Goal: Transaction & Acquisition: Purchase product/service

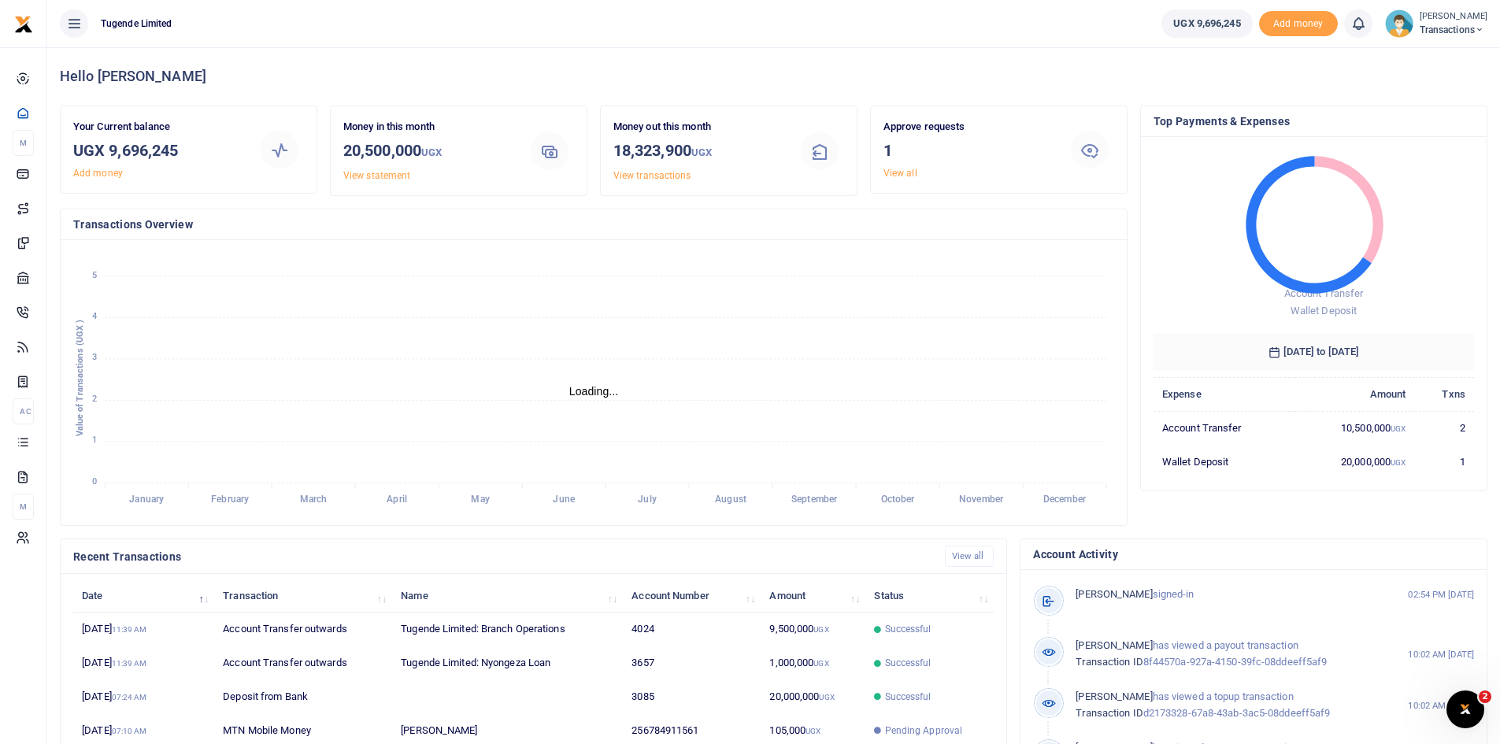
scroll to position [13, 13]
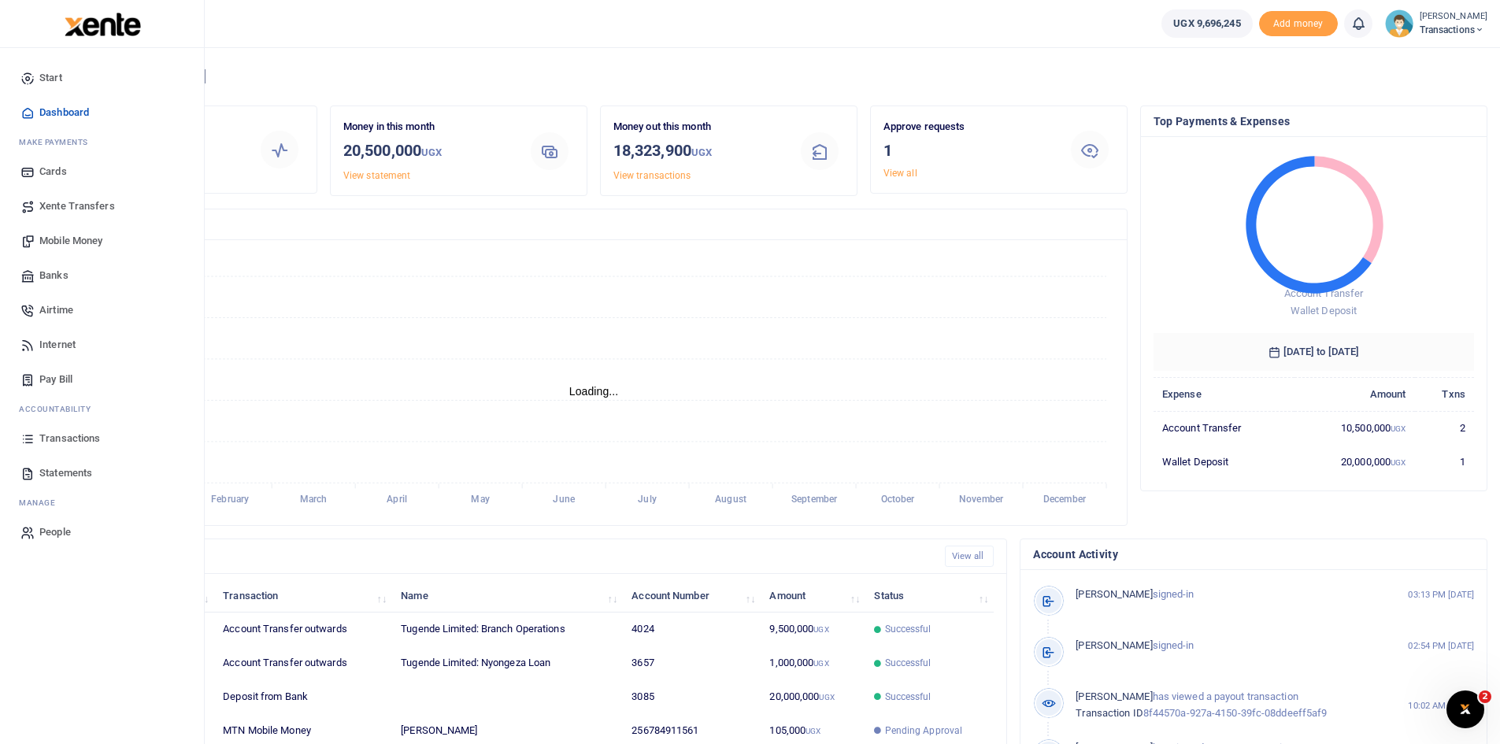
click at [68, 236] on span "Mobile Money" at bounding box center [70, 241] width 63 height 16
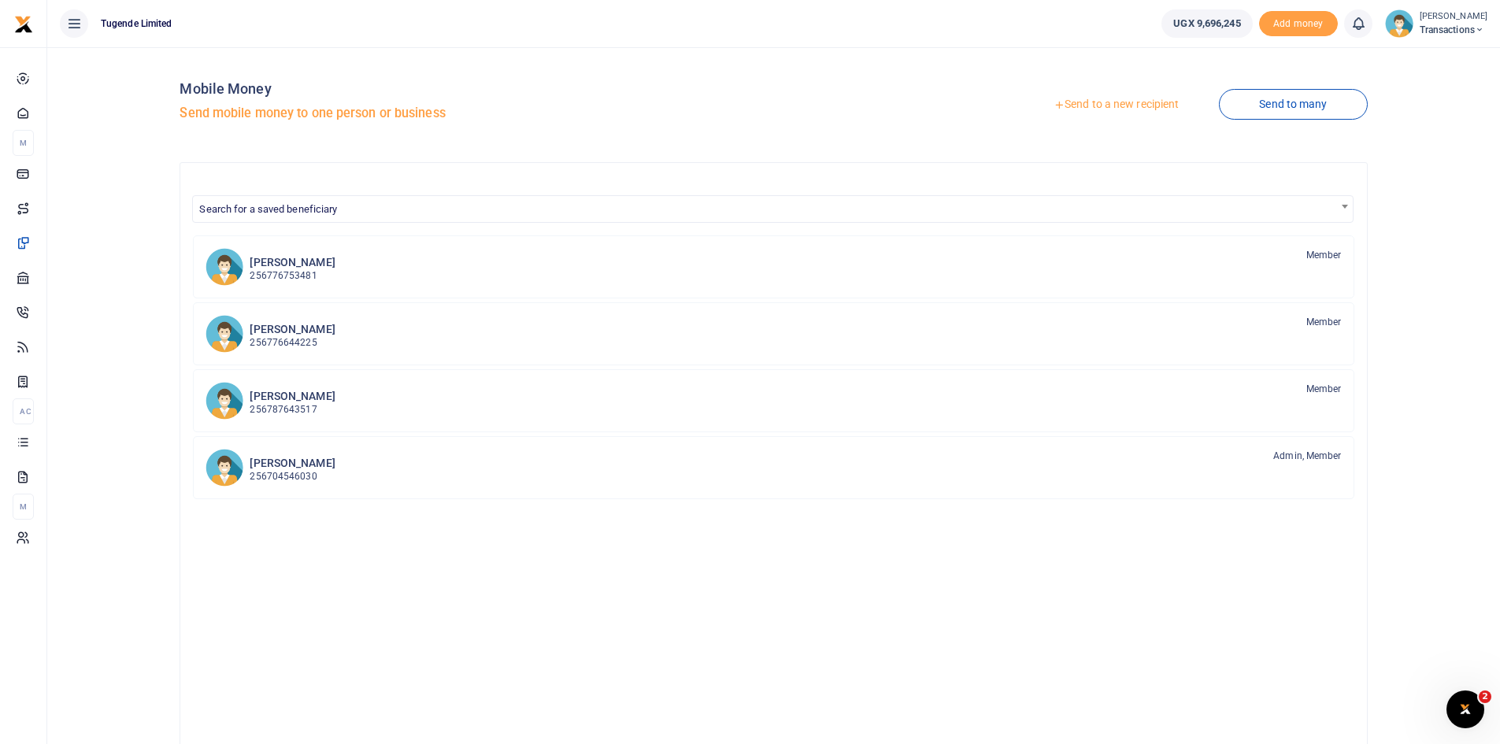
click at [1123, 104] on link "Send to a new recipient" at bounding box center [1115, 105] width 205 height 28
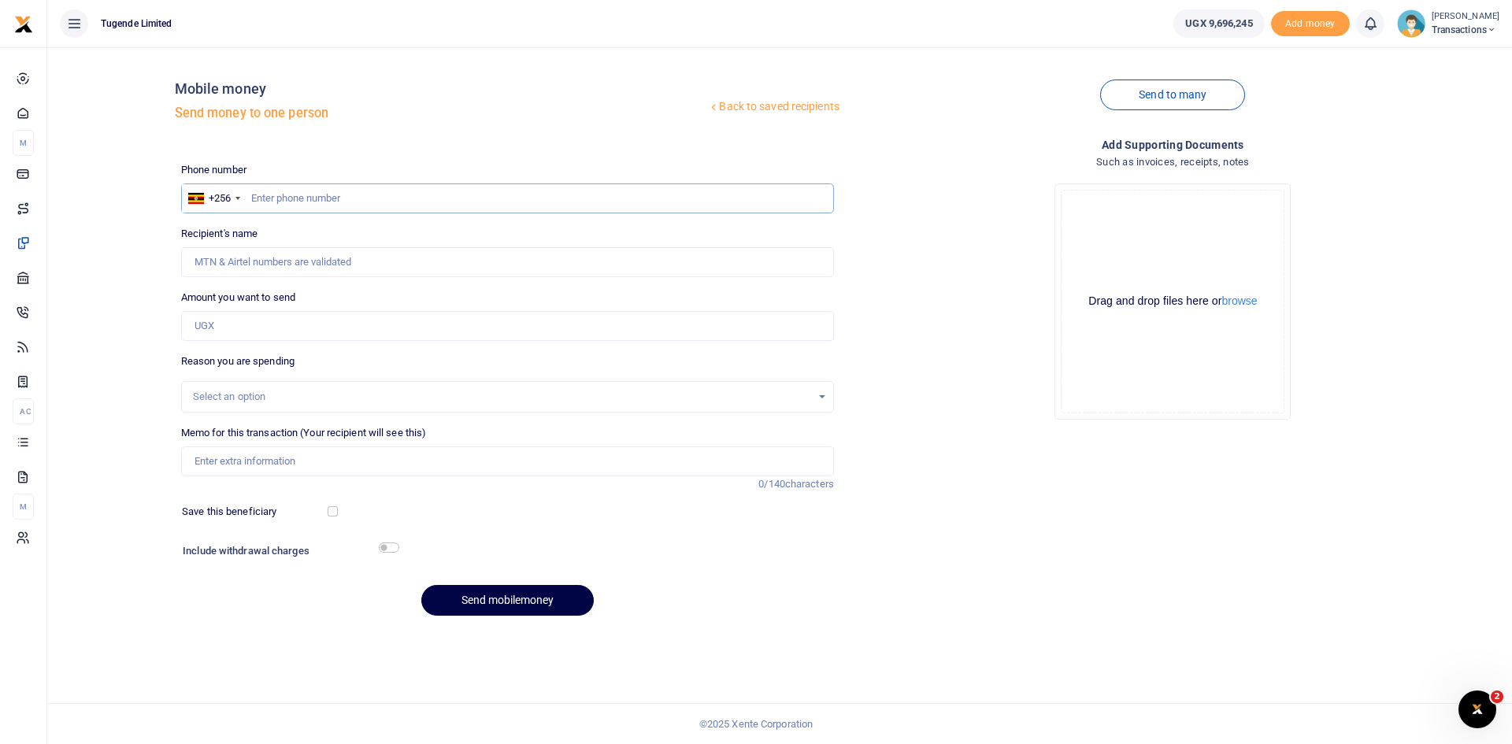
click at [387, 203] on input "text" at bounding box center [507, 198] width 653 height 30
paste input "785347146"
type input "785347146"
type input "Sowed Were"
type input "785347146"
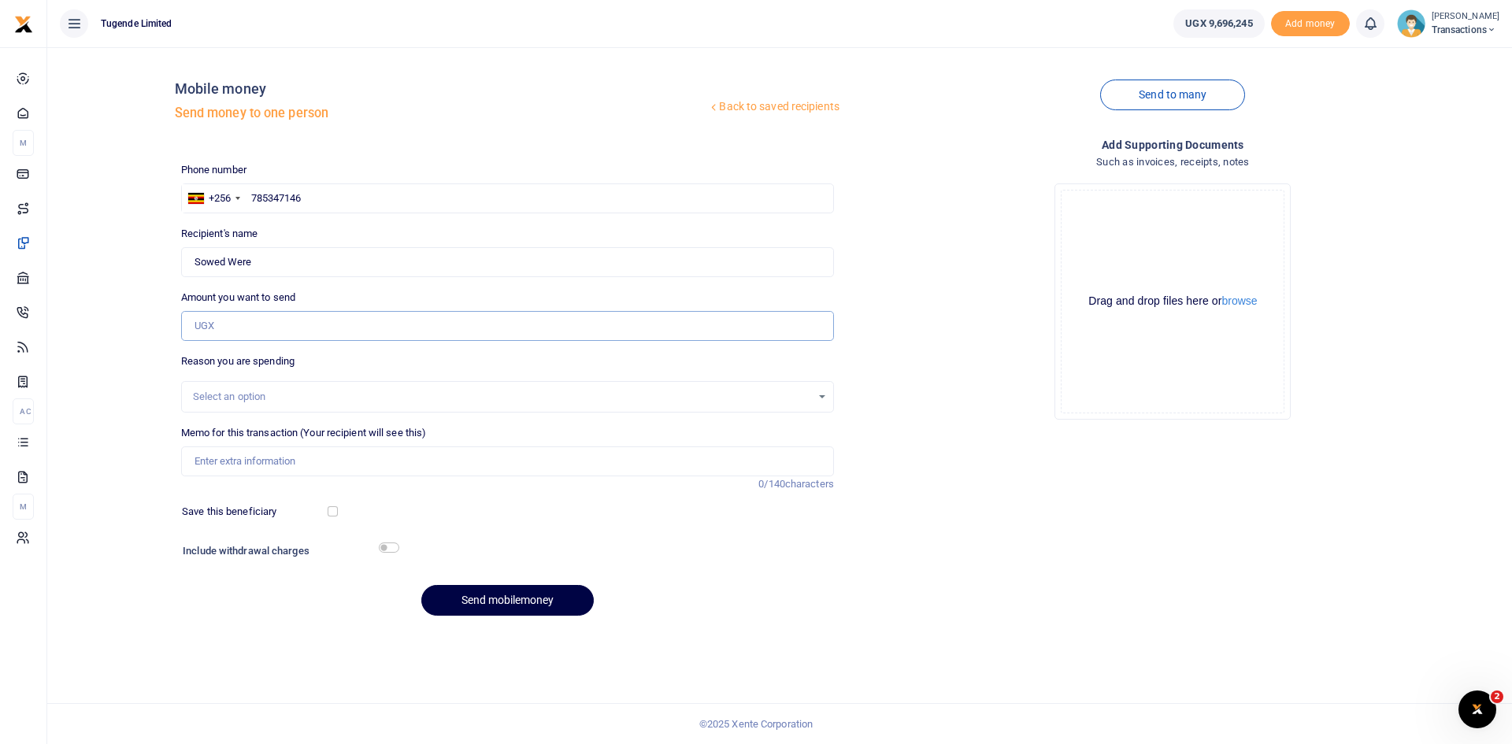
click at [354, 328] on input "Amount you want to send" at bounding box center [507, 326] width 653 height 30
paste input "185,000"
type input "185,000"
click at [333, 469] on input "Memo for this transaction (Your recipient will see this)" at bounding box center [507, 461] width 653 height 30
paste input "UFZ733U"
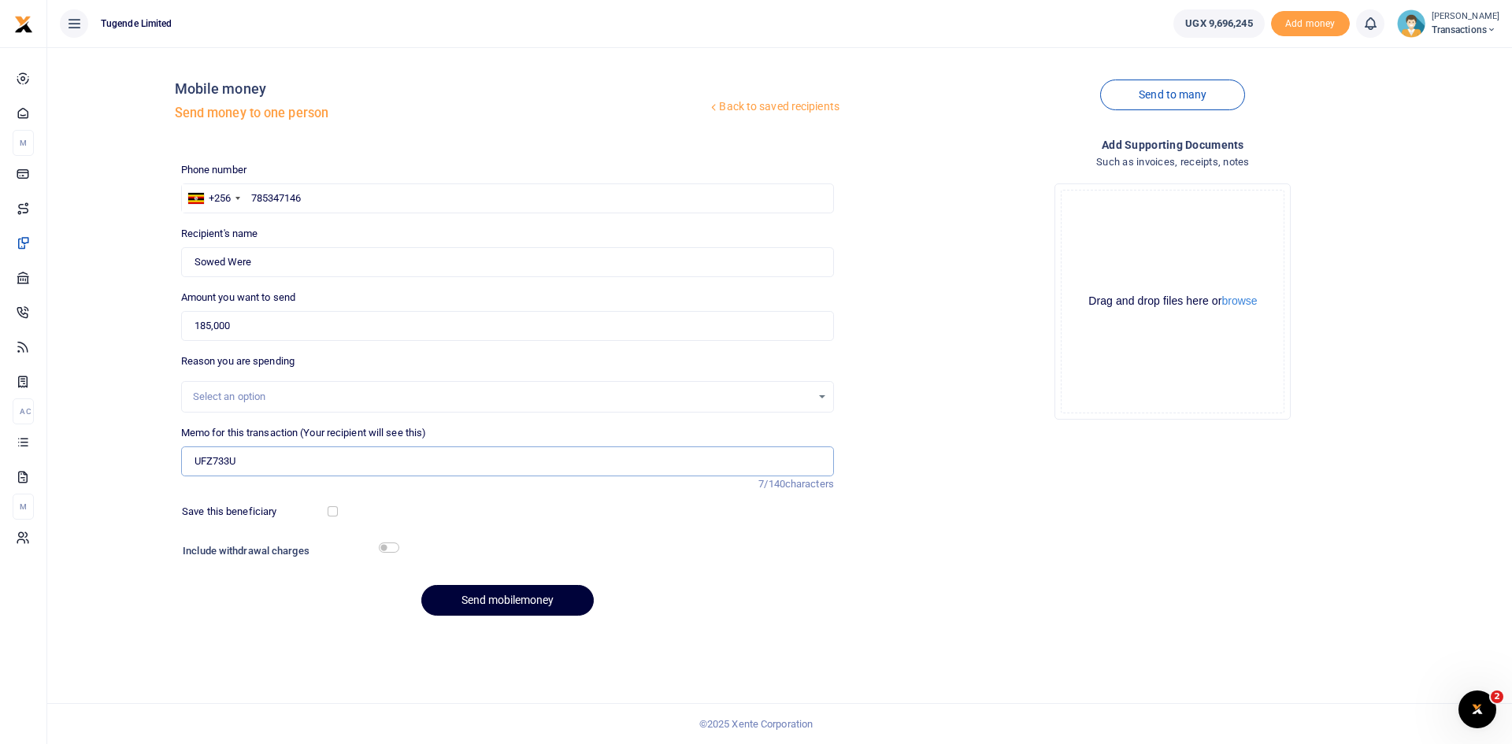
type input "UFZ733U"
click at [487, 590] on button "Send mobilemoney" at bounding box center [507, 600] width 172 height 31
click at [383, 193] on input "text" at bounding box center [507, 198] width 653 height 30
paste input "763874605"
type input "763874605"
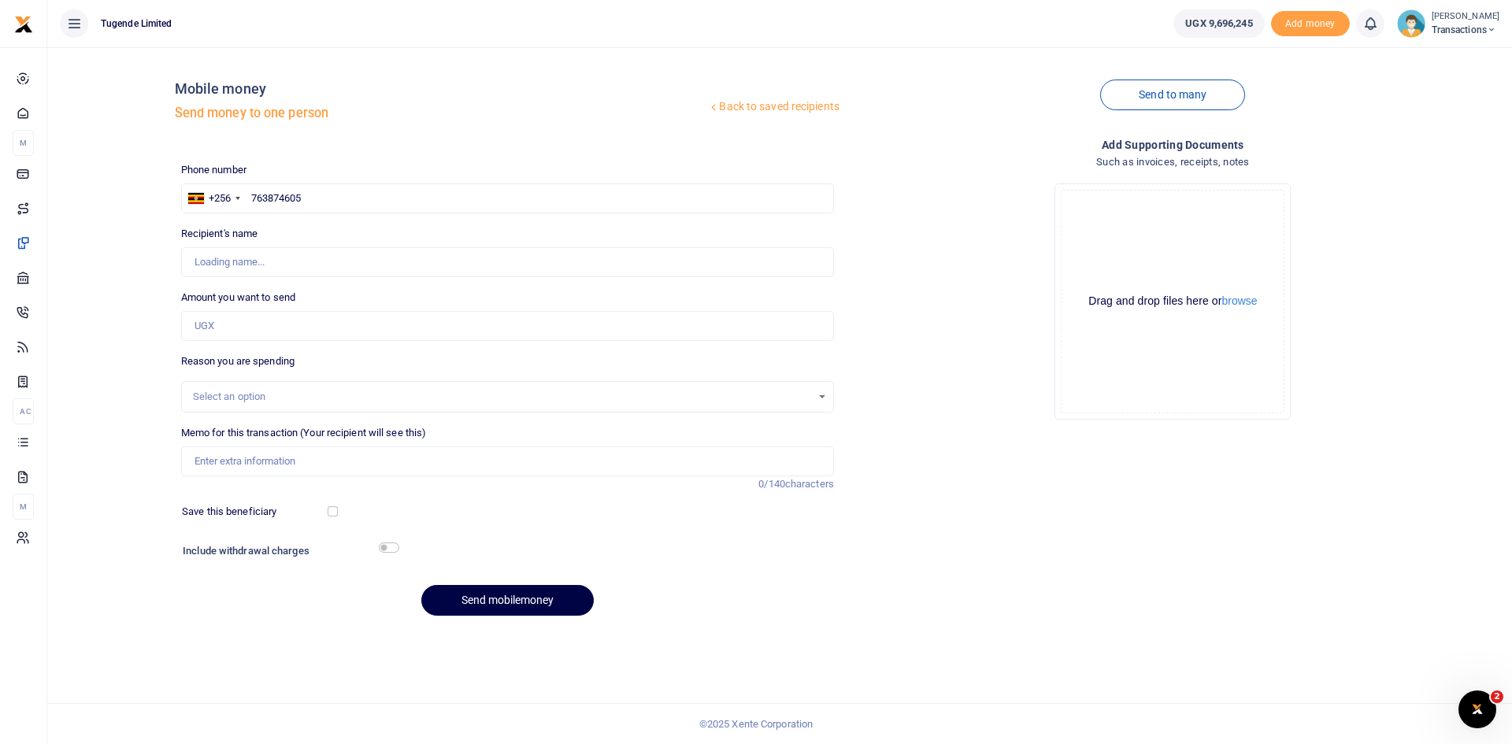
type input "Annet Habasa"
click at [390, 328] on input "Amount you want to send" at bounding box center [507, 326] width 653 height 30
paste input "52,000"
type input "52,000"
click at [350, 457] on input "Memo for this transaction (Your recipient will see this)" at bounding box center [507, 461] width 653 height 30
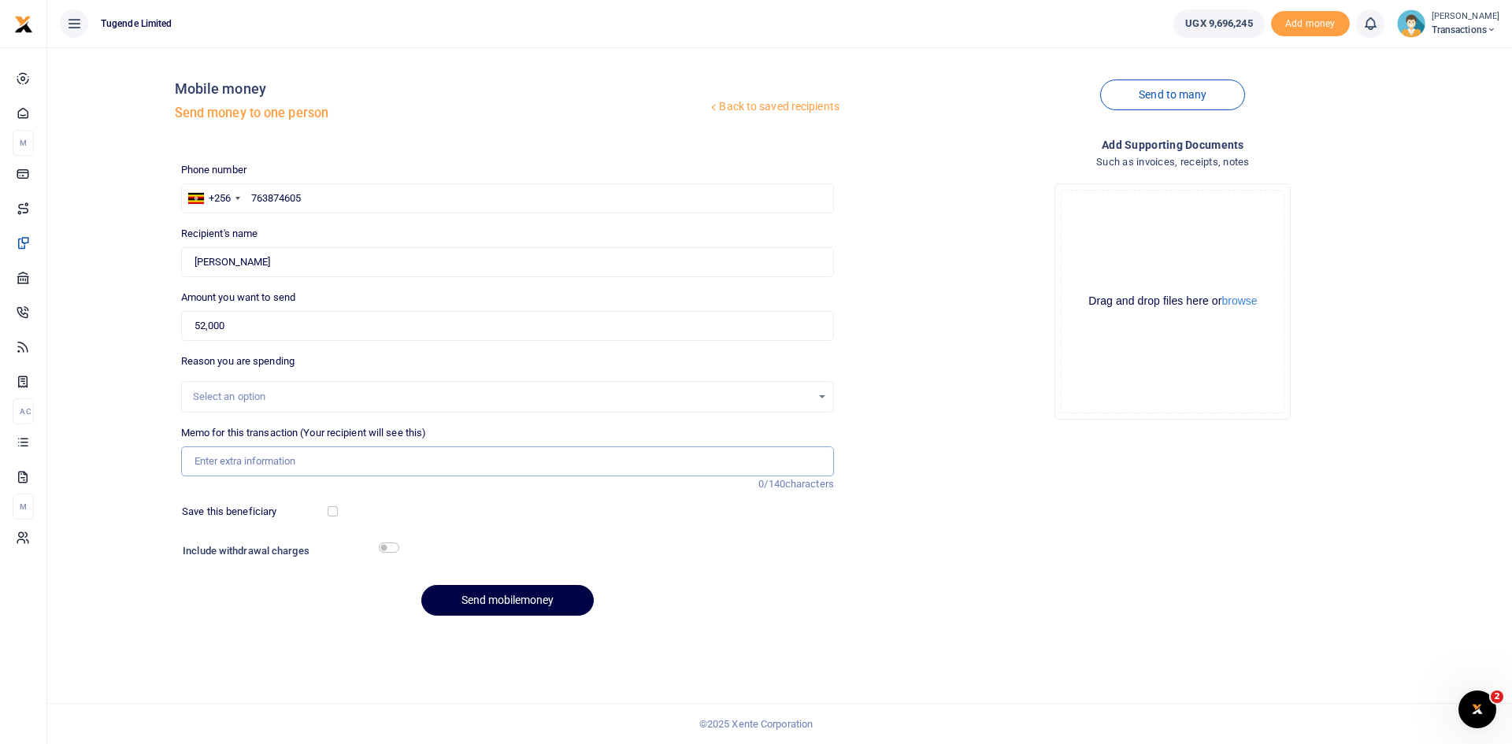
paste input "UMA270CL"
type input "UMA270CL"
click at [489, 601] on button "Send mobilemoney" at bounding box center [507, 600] width 172 height 31
click at [413, 193] on input "text" at bounding box center [507, 198] width 653 height 30
paste input "751905611"
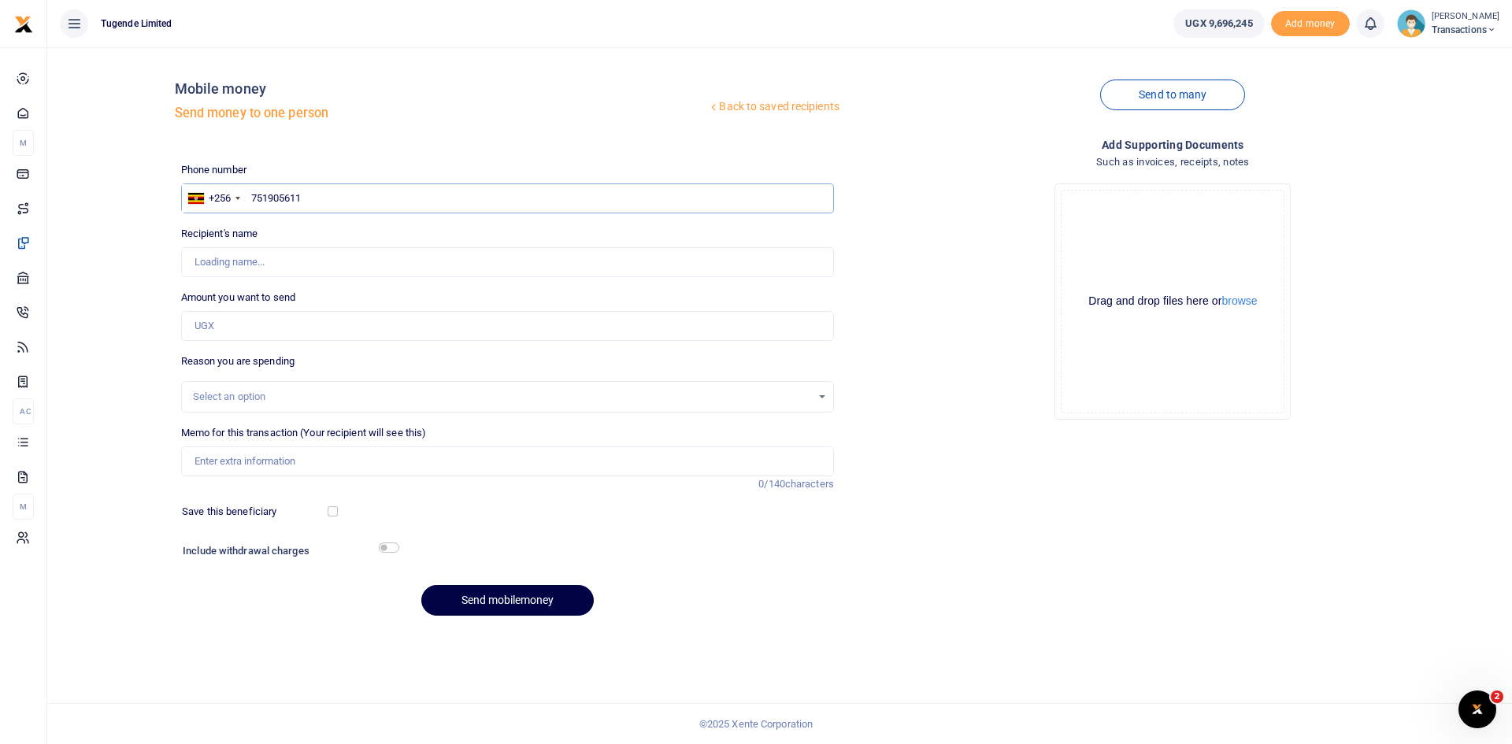
type input "751905611"
type input "[PERSON_NAME]"
click at [363, 320] on input "Amount you want to send" at bounding box center [507, 326] width 653 height 30
paste input "30000"
type input "30,000"
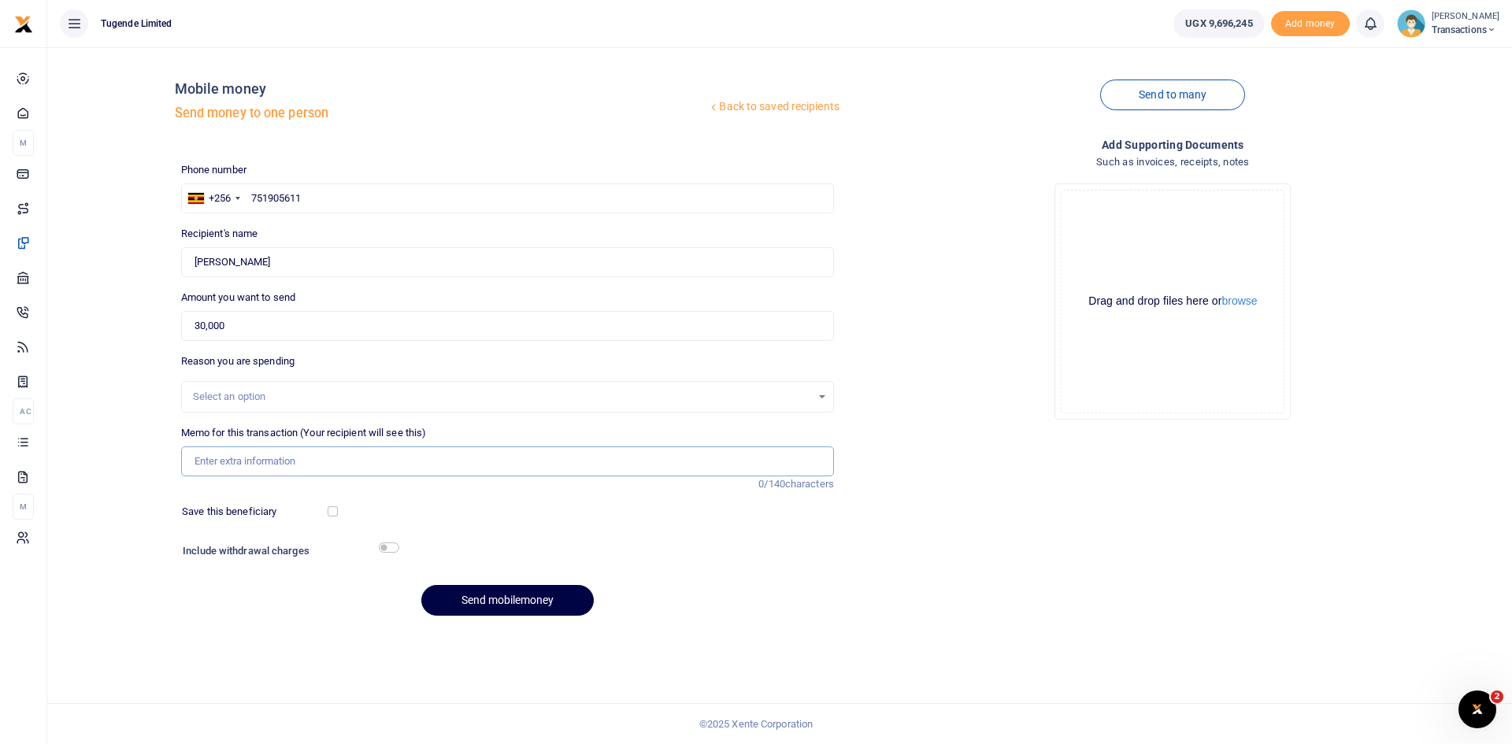
click at [398, 461] on input "Memo for this transaction (Your recipient will see this)" at bounding box center [507, 461] width 653 height 30
paste input "UGD622N"
type input "UGD622N"
click at [514, 598] on button "Send mobilemoney" at bounding box center [507, 600] width 172 height 31
click at [337, 186] on input "text" at bounding box center [507, 198] width 653 height 30
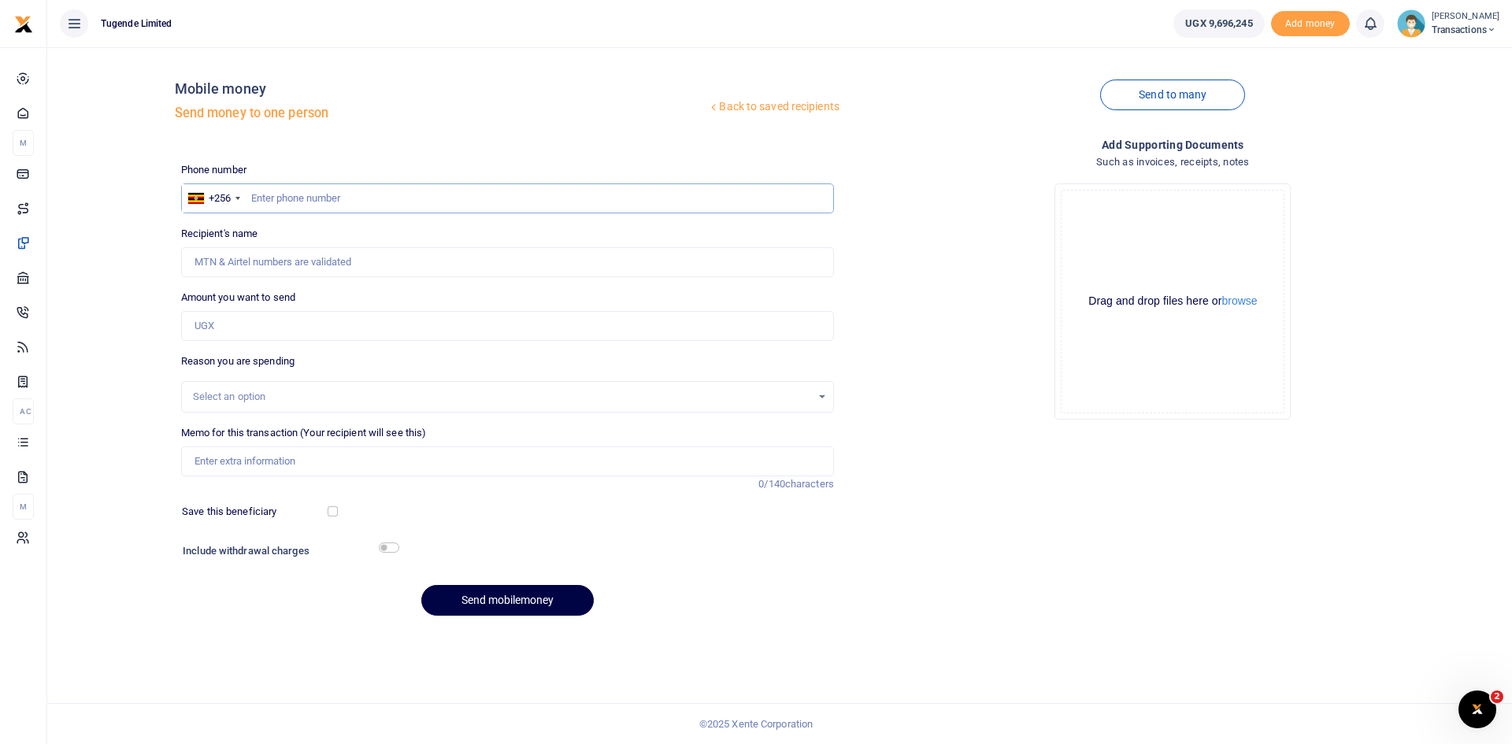
paste input "776-635489"
click at [271, 203] on input "776-635489" at bounding box center [507, 198] width 653 height 30
type input "776635489"
type input "Robert Mutudhi"
type input "776635489"
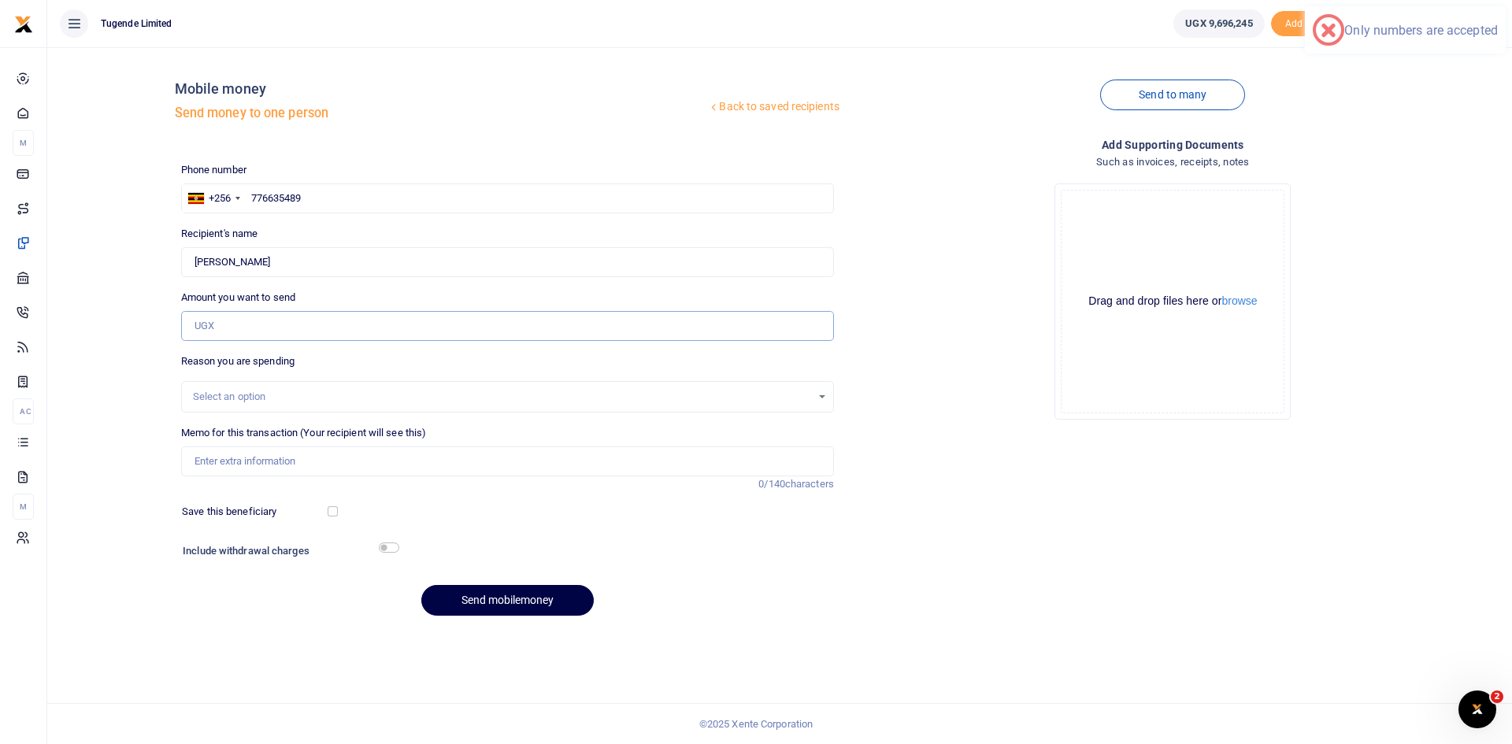
click at [273, 317] on input "Amount you want to send" at bounding box center [507, 326] width 653 height 30
paste input "25,000"
type input "25,000"
click at [394, 459] on input "Memo for this transaction (Your recipient will see this)" at bounding box center [507, 461] width 653 height 30
paste input "UFZ529S"
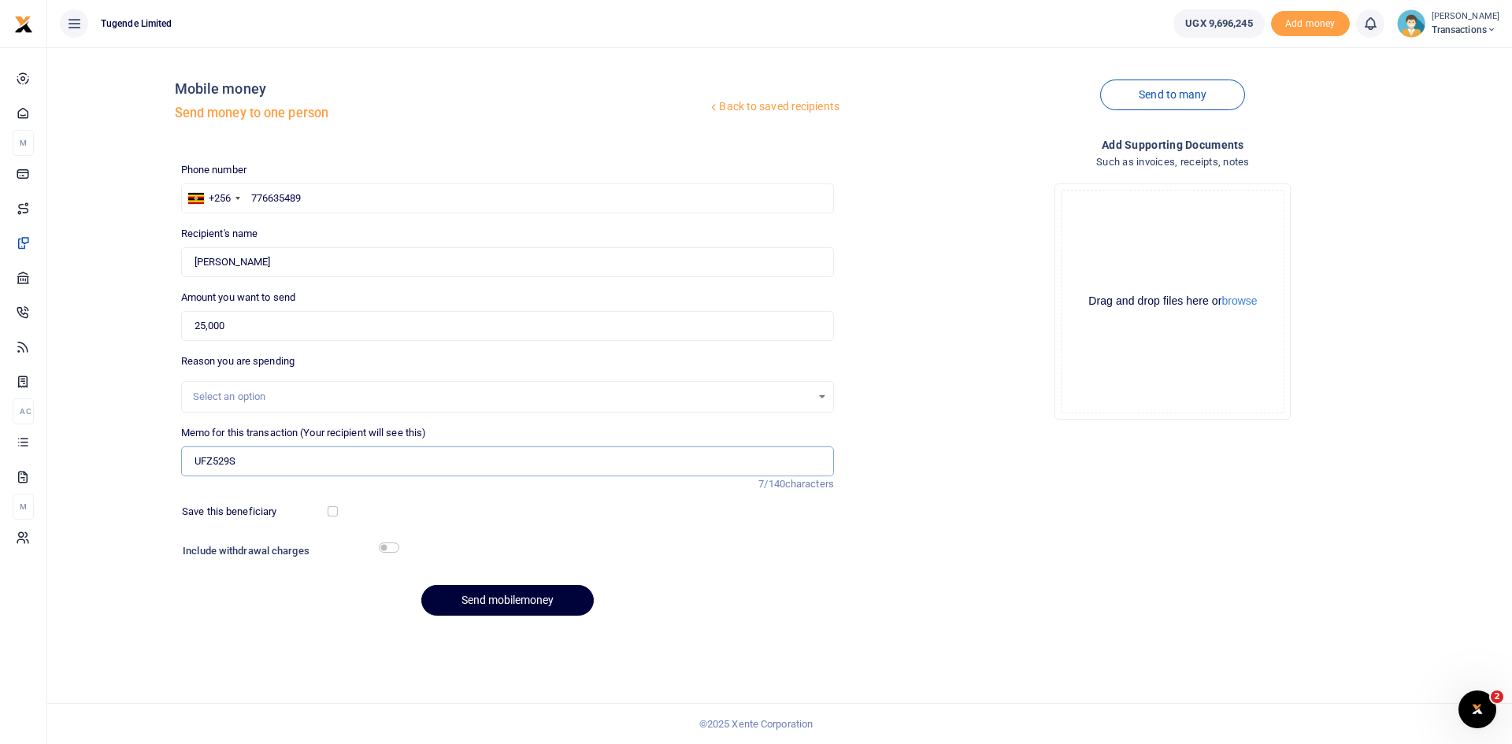
type input "UFZ529S"
click at [496, 598] on button "Send mobilemoney" at bounding box center [507, 600] width 172 height 31
click at [390, 198] on input "text" at bounding box center [507, 198] width 653 height 30
paste input "751550516"
type input "751550516"
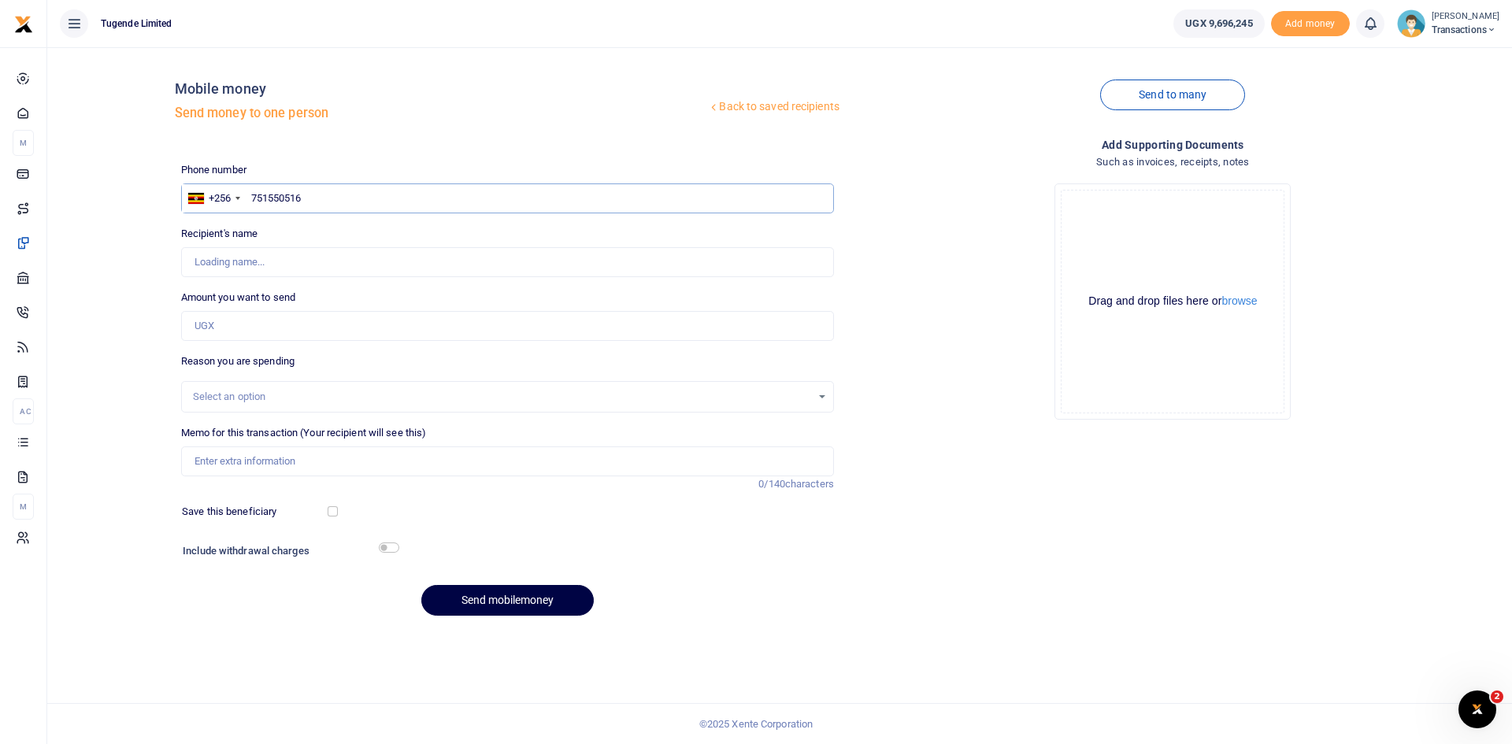
type input "Moses Mukungu"
type input "751550516"
click at [334, 327] on input "Amount you want to send" at bounding box center [507, 326] width 653 height 30
paste input "30,000"
type input "30,000"
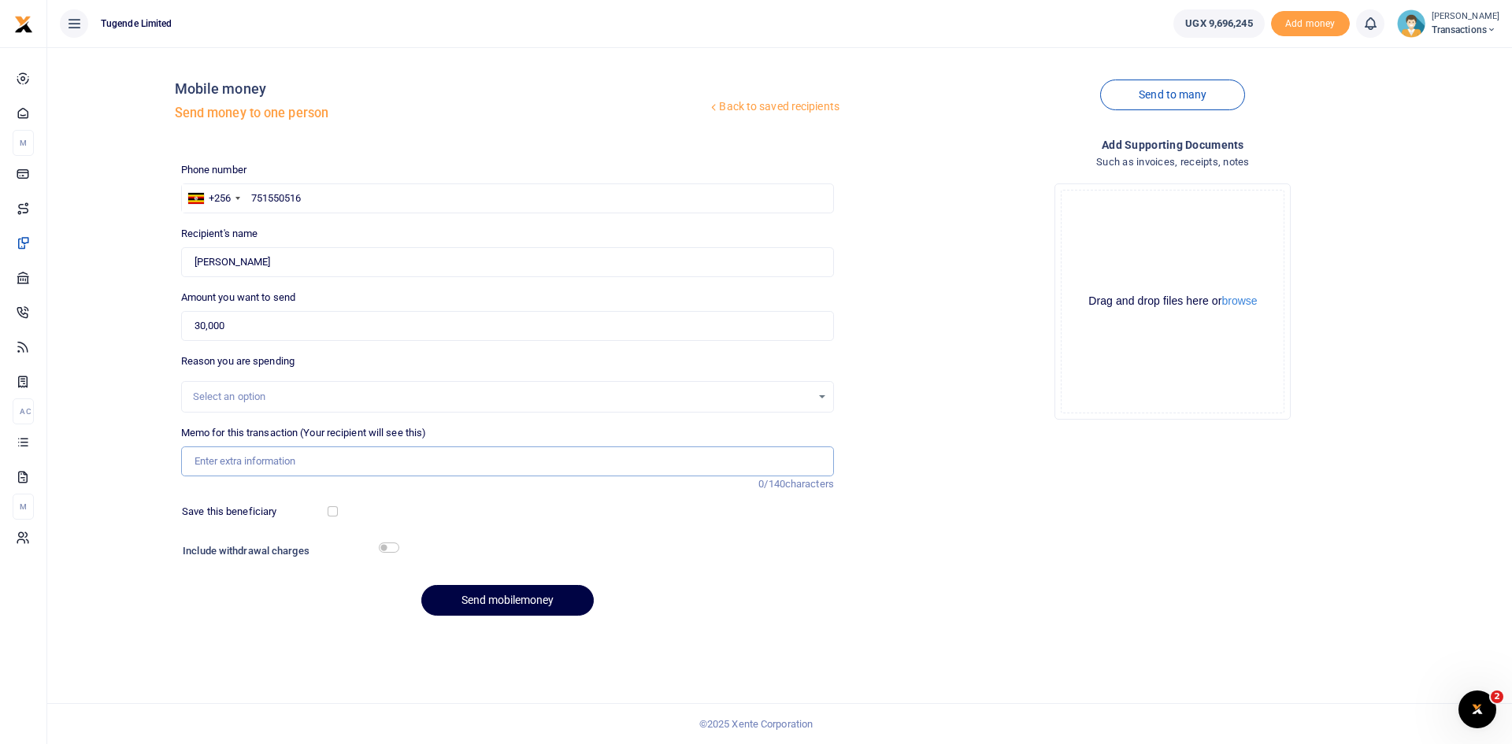
click at [413, 472] on input "Memo for this transaction (Your recipient will see this)" at bounding box center [507, 461] width 653 height 30
paste input "UGH859G"
type input "UGH859G"
click at [517, 598] on button "Send mobilemoney" at bounding box center [507, 600] width 172 height 31
click at [416, 190] on input "text" at bounding box center [507, 198] width 653 height 30
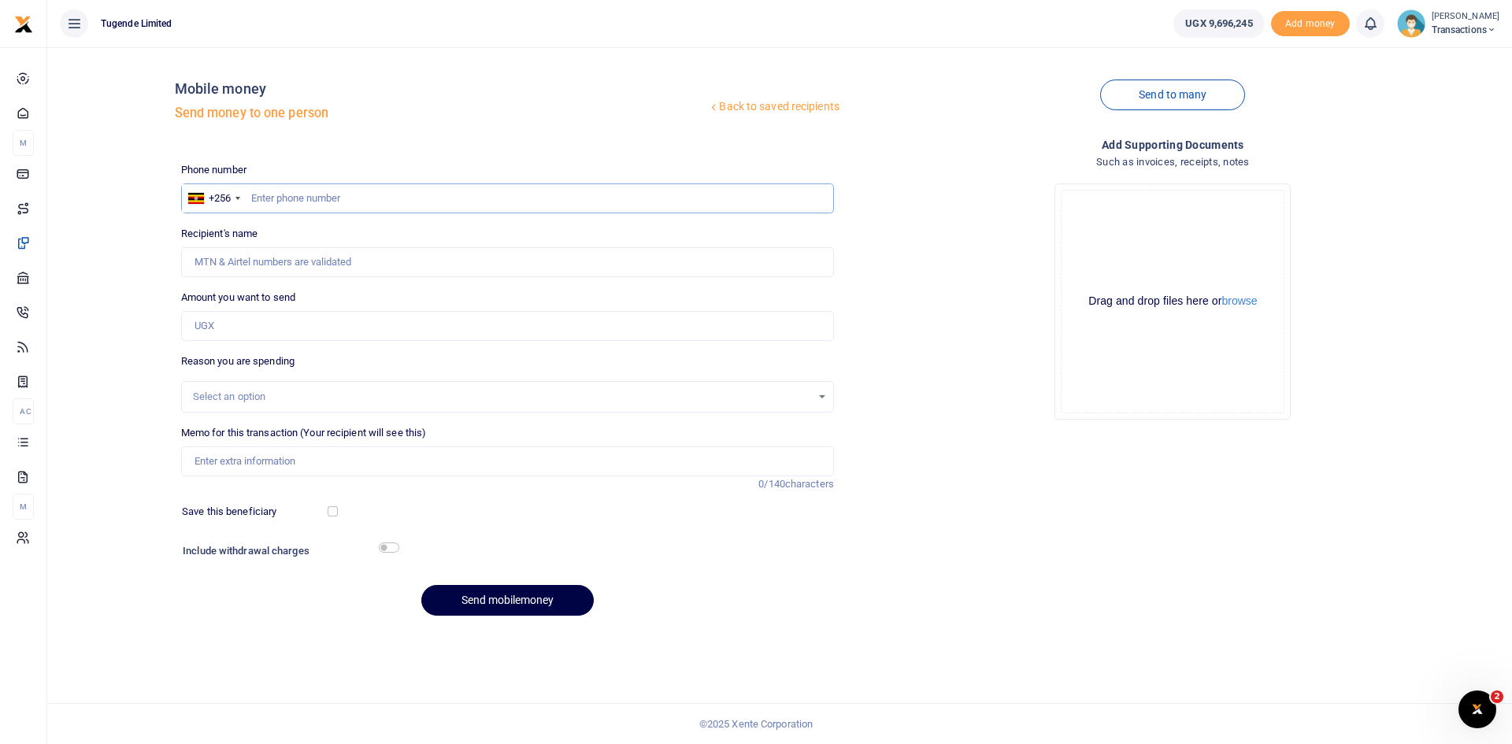
paste input "761672569"
type input "761672569"
type input "[PERSON_NAME]"
click at [360, 324] on input "Amount you want to send" at bounding box center [507, 326] width 653 height 30
paste input "83,000"
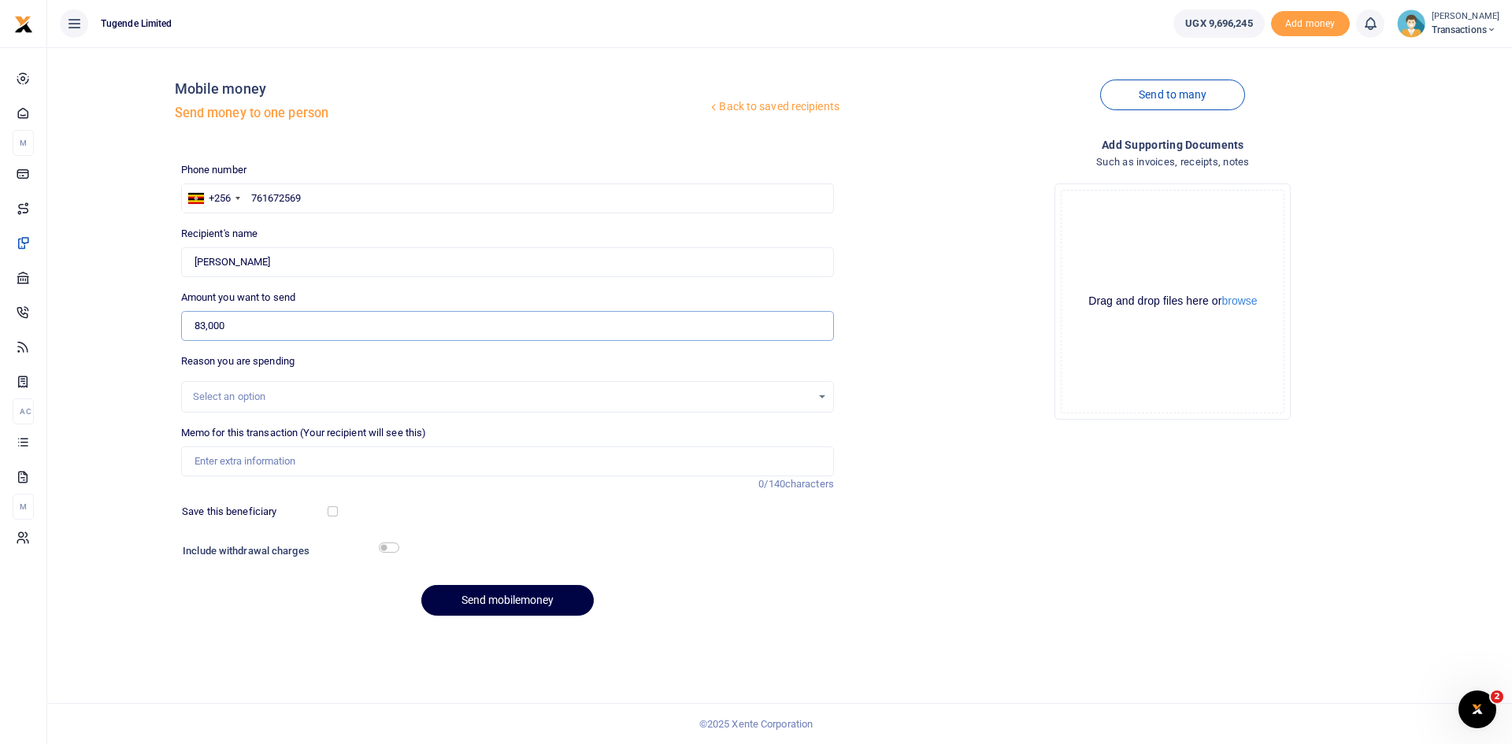
type input "83,000"
click at [382, 468] on input "Memo for this transaction (Your recipient will see this)" at bounding box center [507, 461] width 653 height 30
paste input "UGD193V"
type input "UGD193V"
click at [483, 600] on button "Send mobilemoney" at bounding box center [507, 600] width 172 height 31
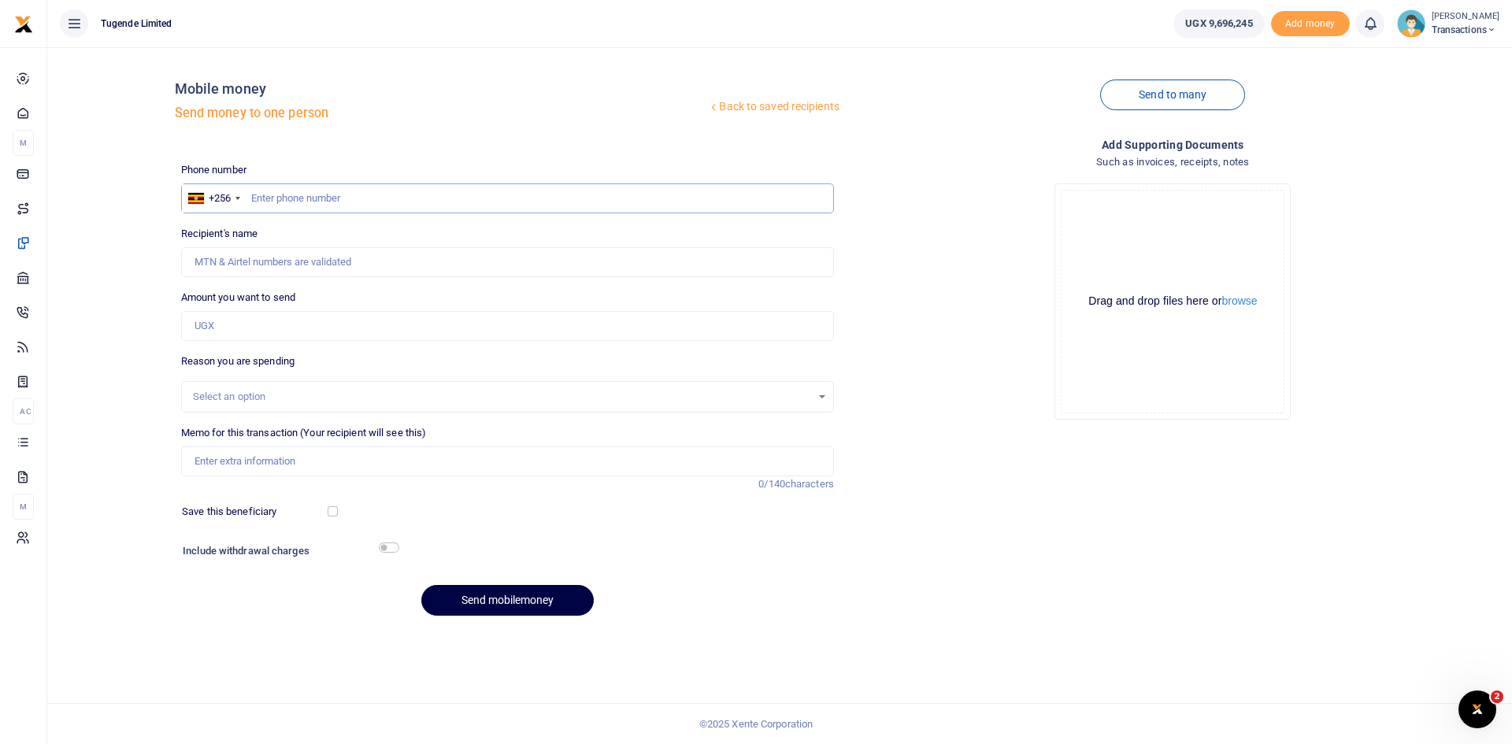
click at [374, 193] on input "text" at bounding box center [507, 198] width 653 height 30
paste input "789111697"
type input "789111697"
type input "Blair Niwamanya"
click at [383, 327] on input "Amount you want to send" at bounding box center [507, 326] width 653 height 30
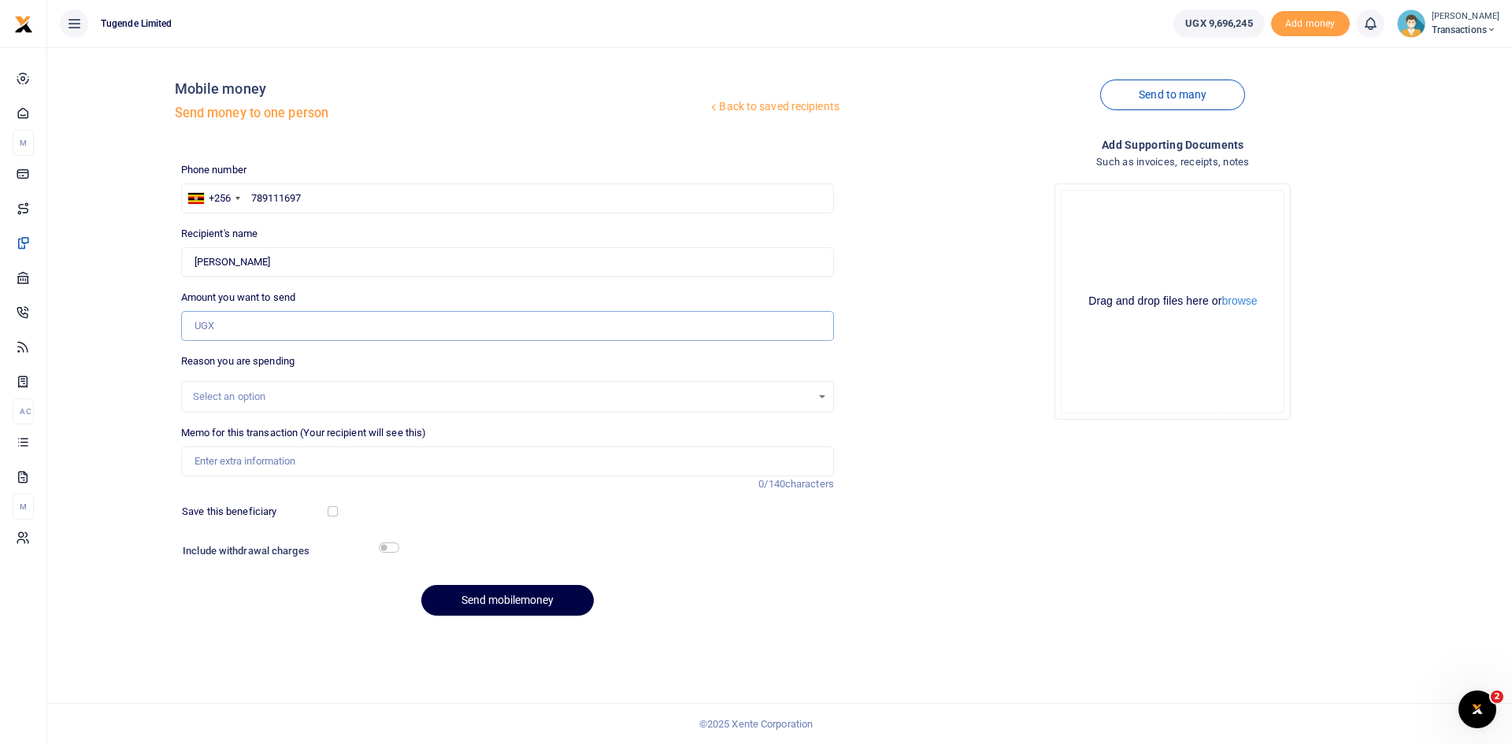
paste input "87,000"
type input "87,000"
click at [357, 457] on input "Memo for this transaction (Your recipient will see this)" at bounding box center [507, 461] width 653 height 30
paste input "UMA739DV and UGE450C"
type input "UMA739DV and UGE450C"
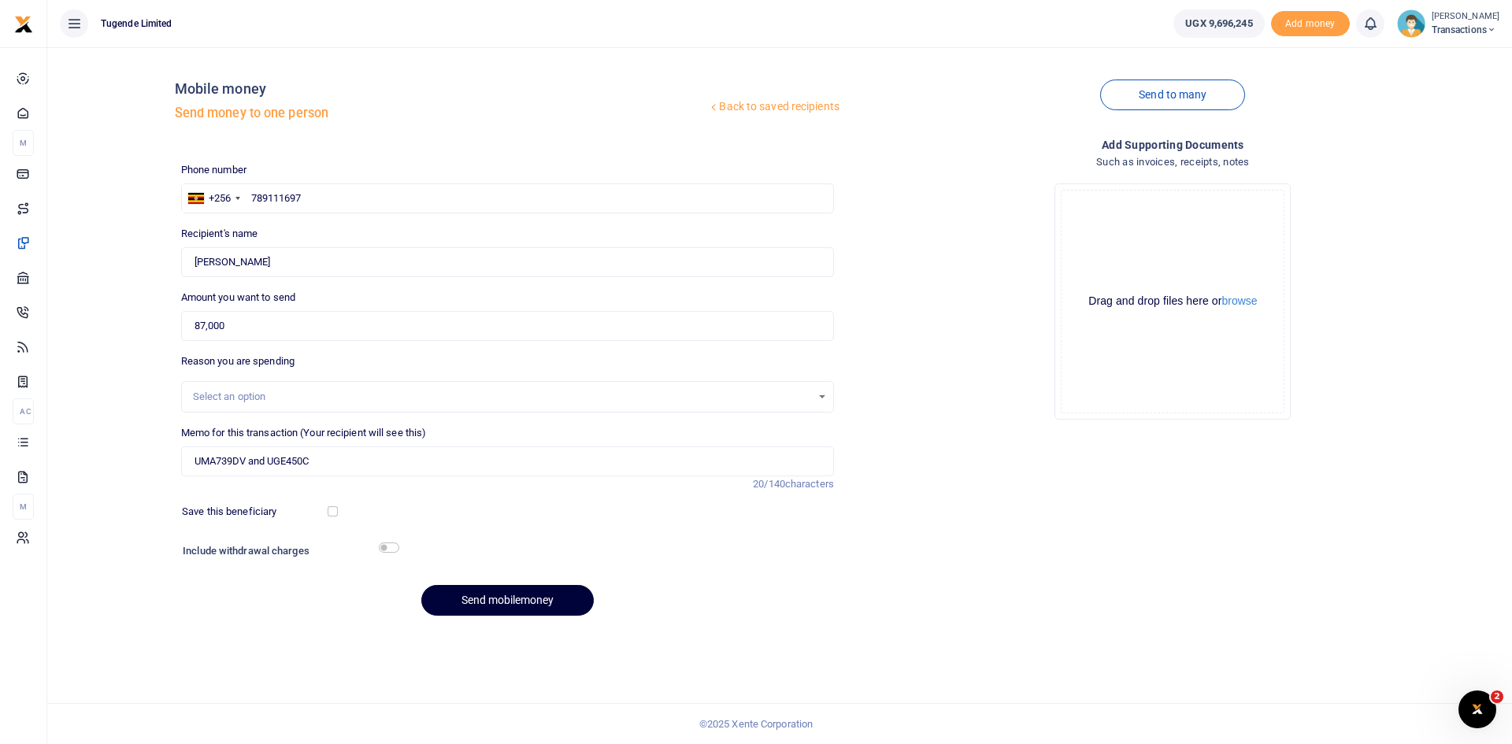
click at [485, 587] on button "Send mobilemoney" at bounding box center [507, 600] width 172 height 31
click at [368, 194] on input "text" at bounding box center [507, 198] width 653 height 30
paste input "756325764"
type input "756325764"
type input "[PERSON_NAME]"
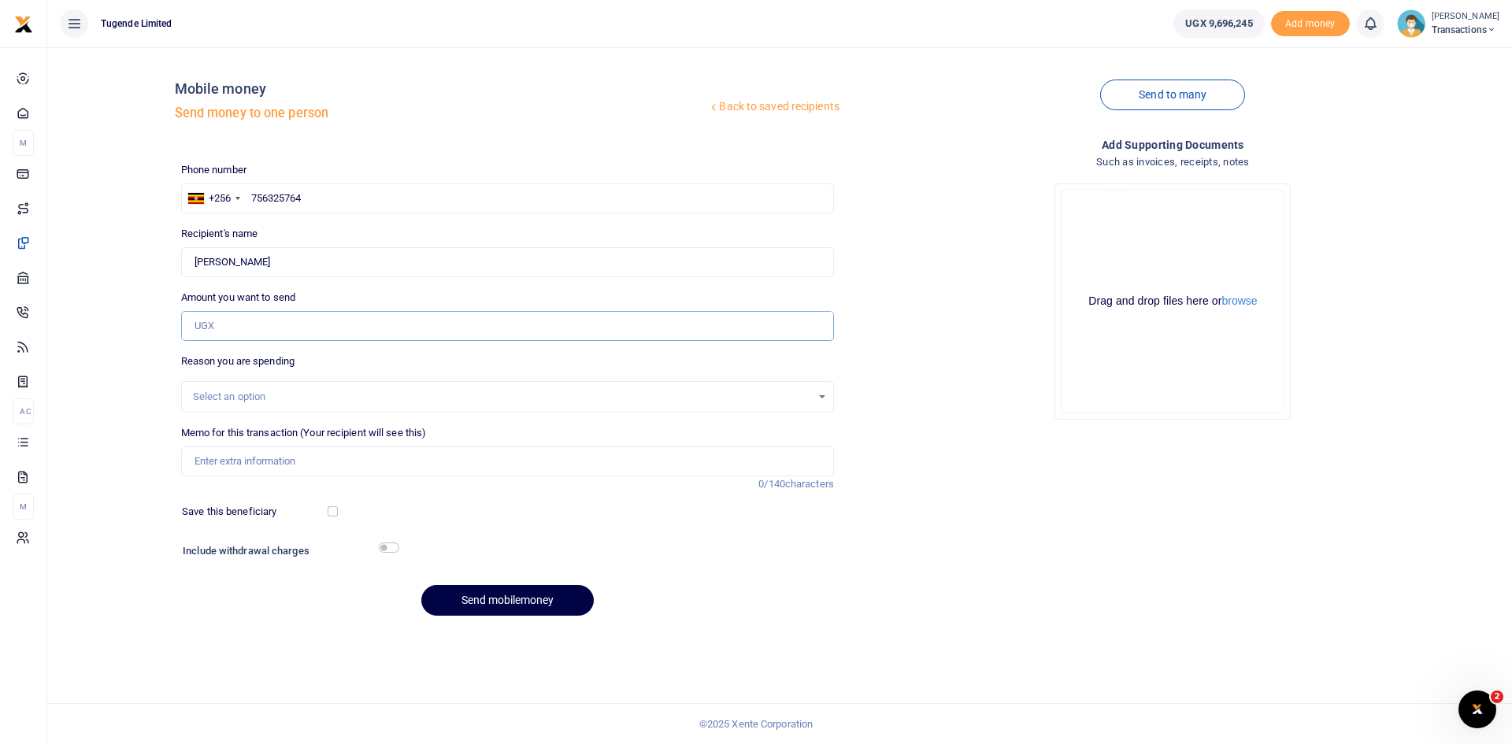
click at [298, 329] on input "Amount you want to send" at bounding box center [507, 326] width 653 height 30
paste input "52000"
type input "52,000"
click at [360, 476] on input "Memo for this transaction (Your recipient will see this)" at bounding box center [507, 461] width 653 height 30
paste input "UFZ858R"
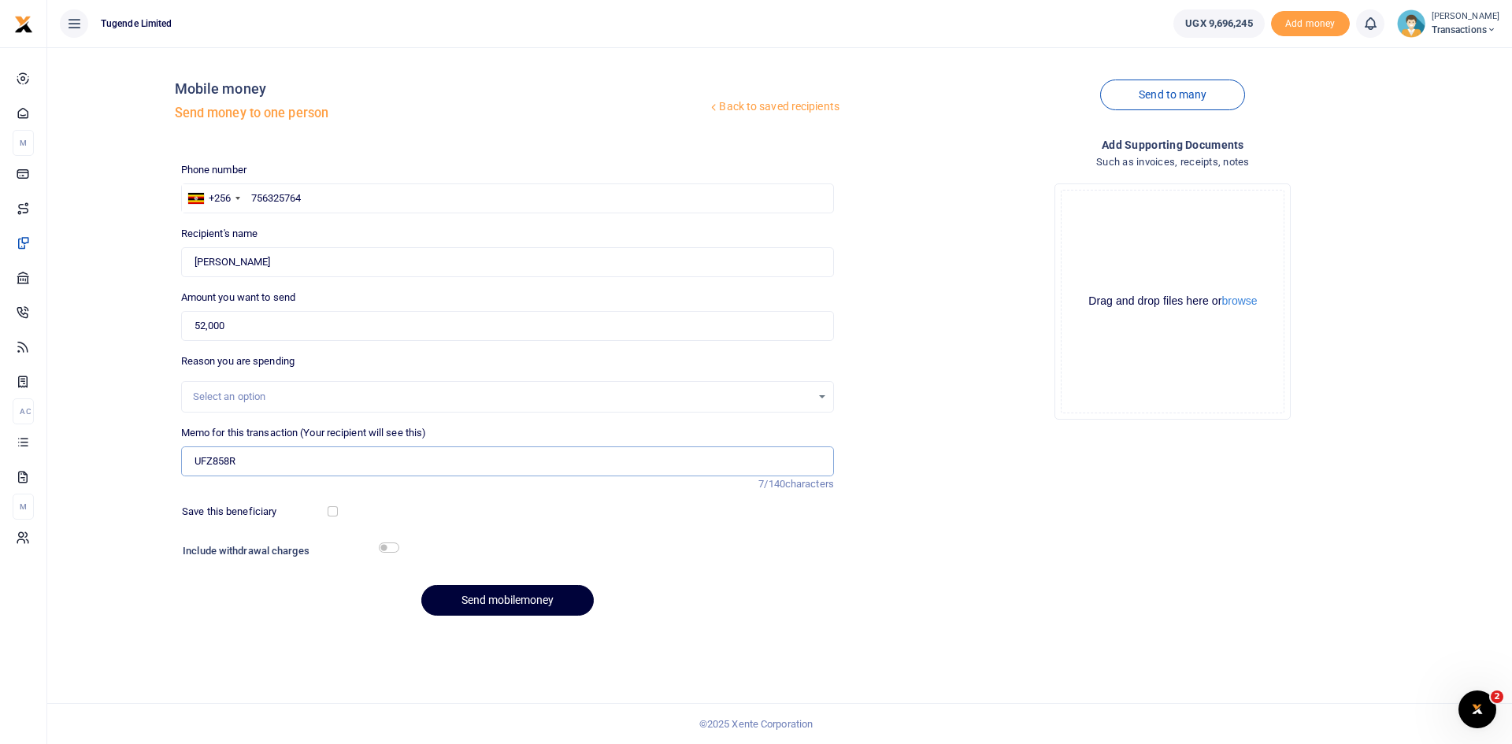
type input "UFZ858R"
click at [502, 595] on button "Send mobilemoney" at bounding box center [507, 600] width 172 height 31
click at [413, 198] on input "text" at bounding box center [507, 198] width 653 height 30
paste input "78067999"
click at [394, 261] on input "Recipient's name" at bounding box center [507, 262] width 653 height 30
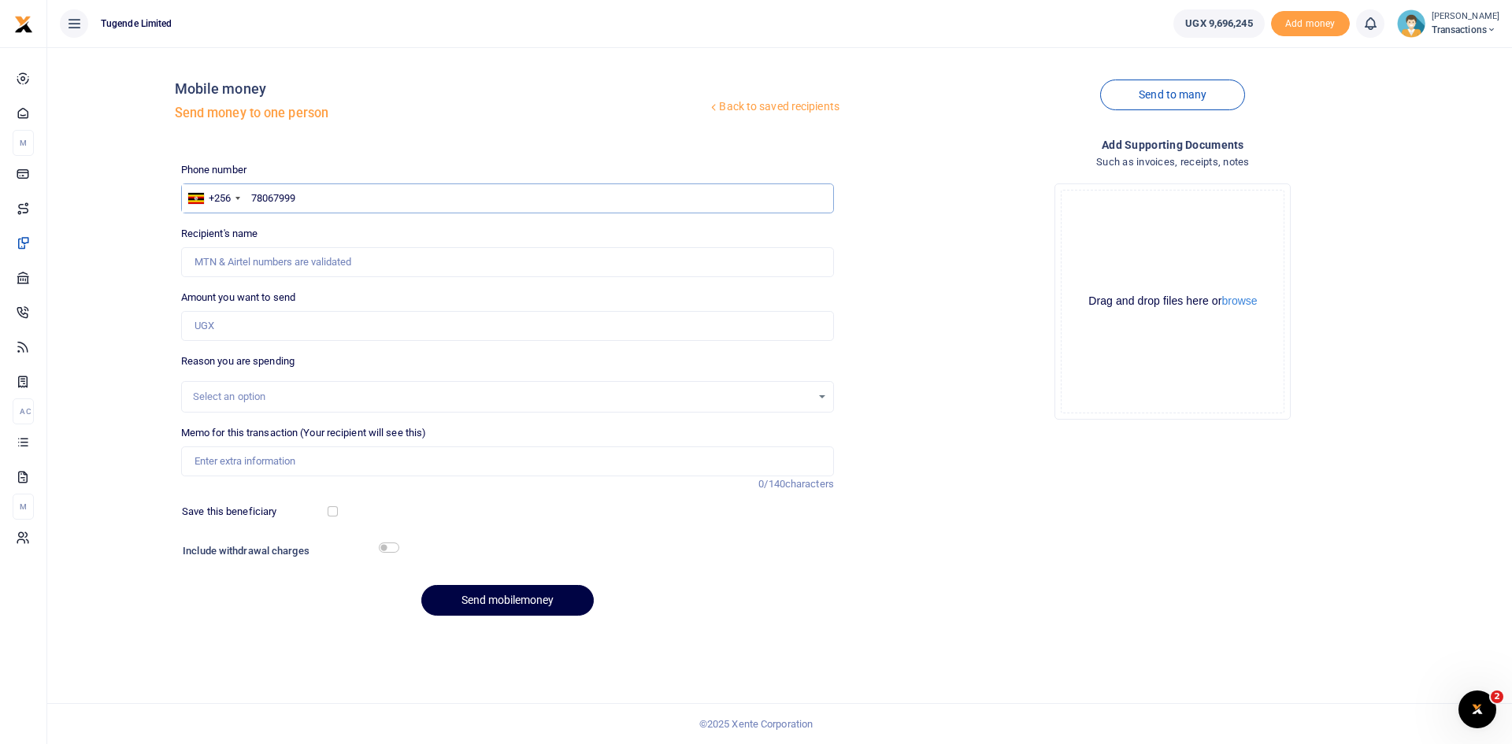
click at [250, 196] on input "78067999" at bounding box center [507, 198] width 653 height 30
click at [309, 196] on input "78067999" at bounding box center [507, 198] width 653 height 30
type input "78067999"
type input "[PERSON_NAME]"
click at [353, 196] on input "78067999" at bounding box center [507, 198] width 653 height 30
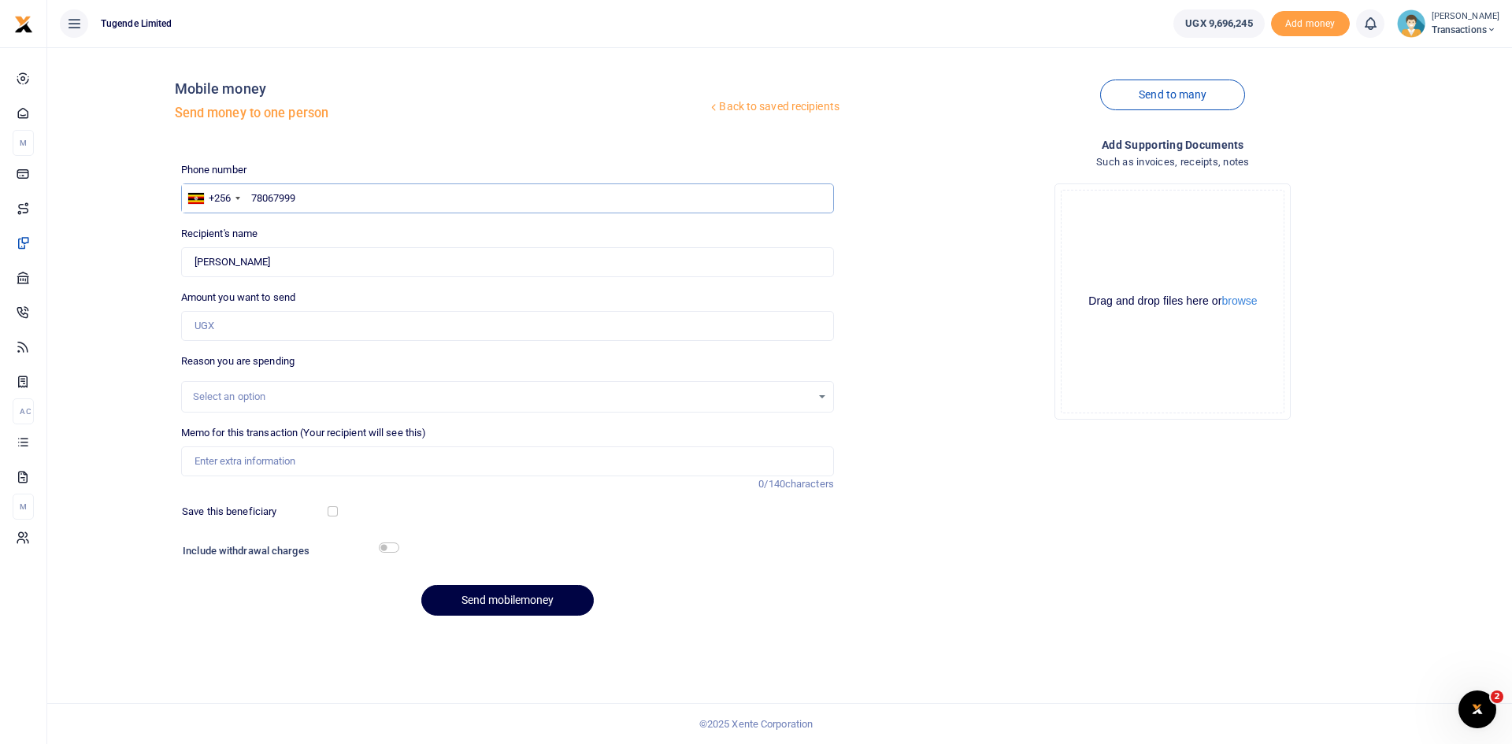
click at [353, 196] on input "78067999" at bounding box center [507, 198] width 653 height 30
paste input "0"
type input "078067999"
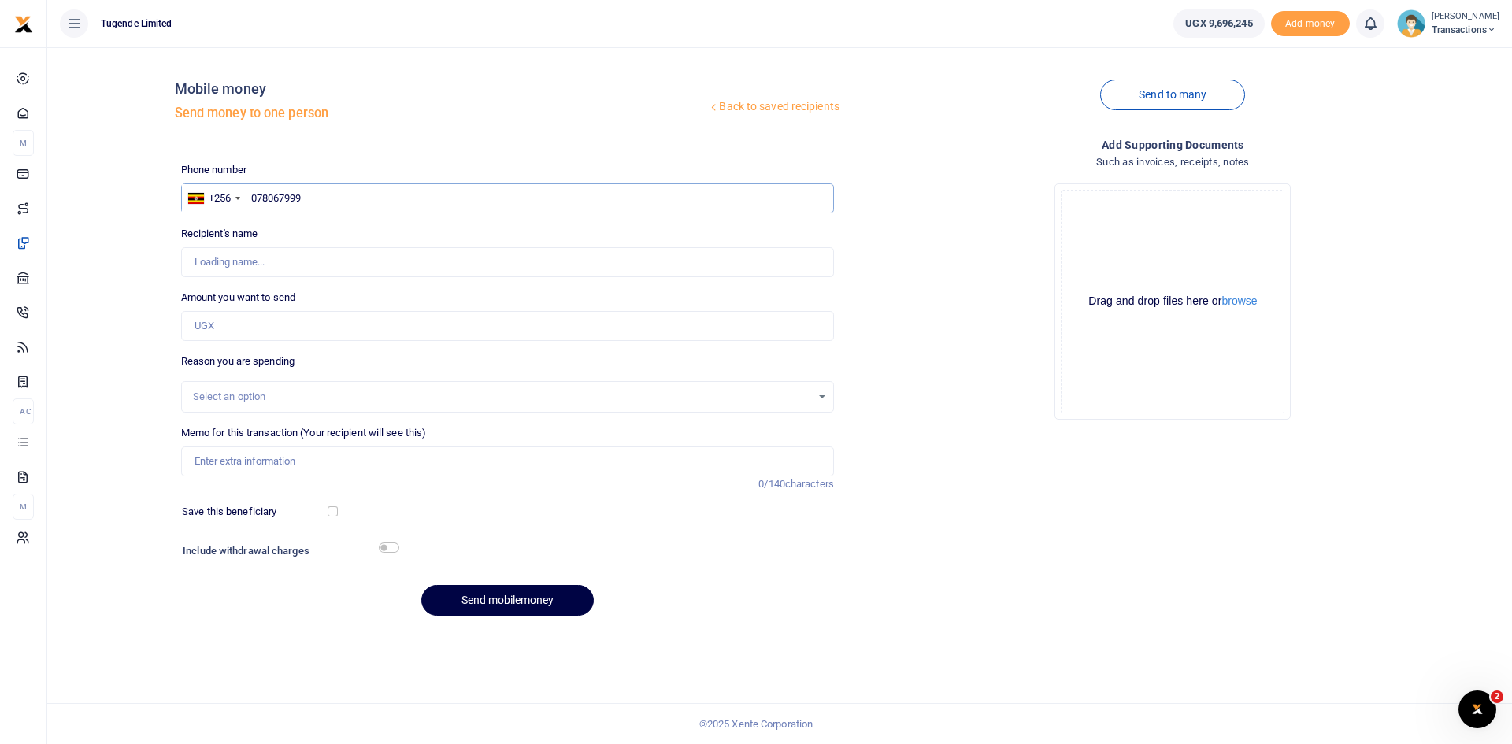
click at [256, 202] on input "078067999" at bounding box center [507, 198] width 653 height 30
click at [470, 198] on input "78067999" at bounding box center [507, 198] width 653 height 30
paste input "67 235960"
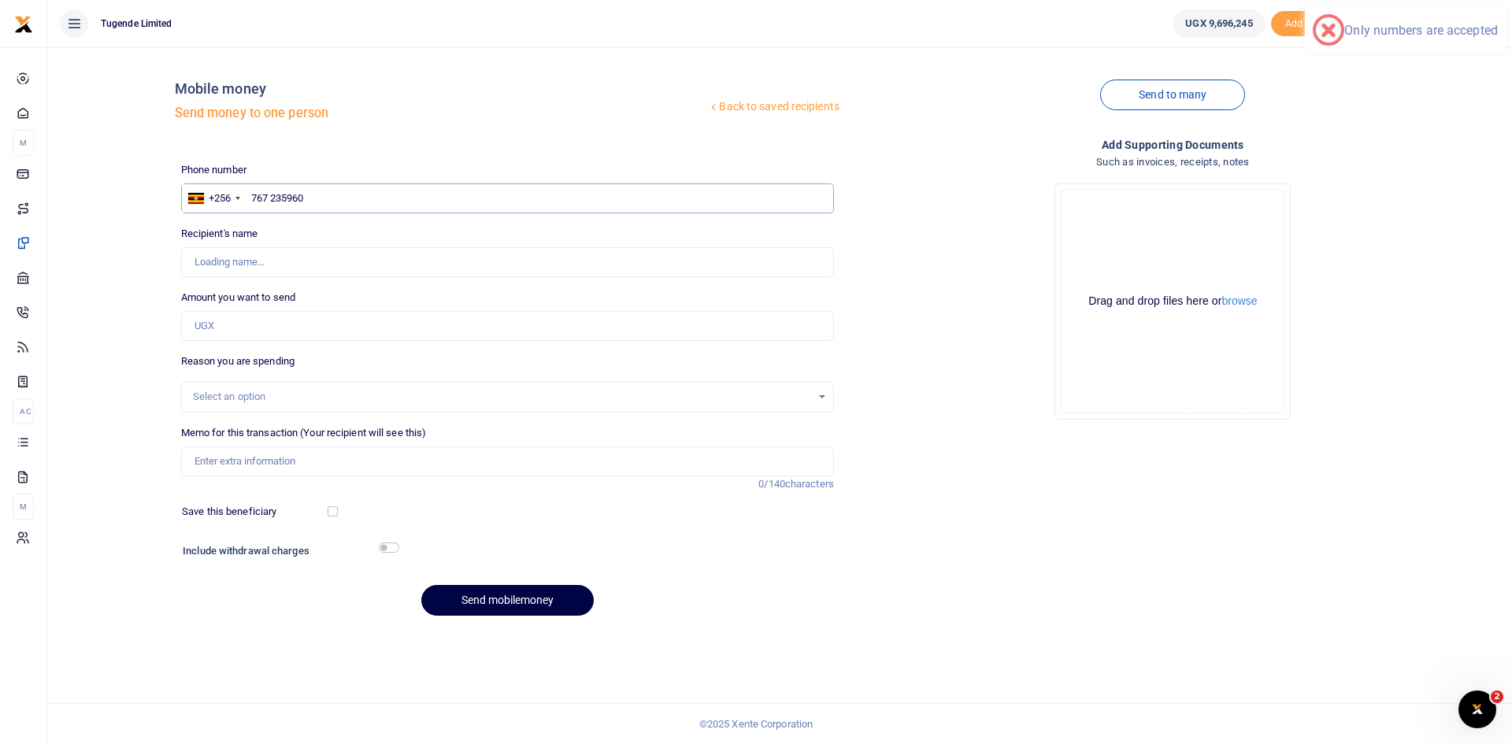
click at [272, 203] on input "767 235960" at bounding box center [507, 198] width 653 height 30
type input "767235960"
type input "Wilber Twesigye"
type input "767235960"
click at [375, 318] on input "Amount you want to send" at bounding box center [507, 326] width 653 height 30
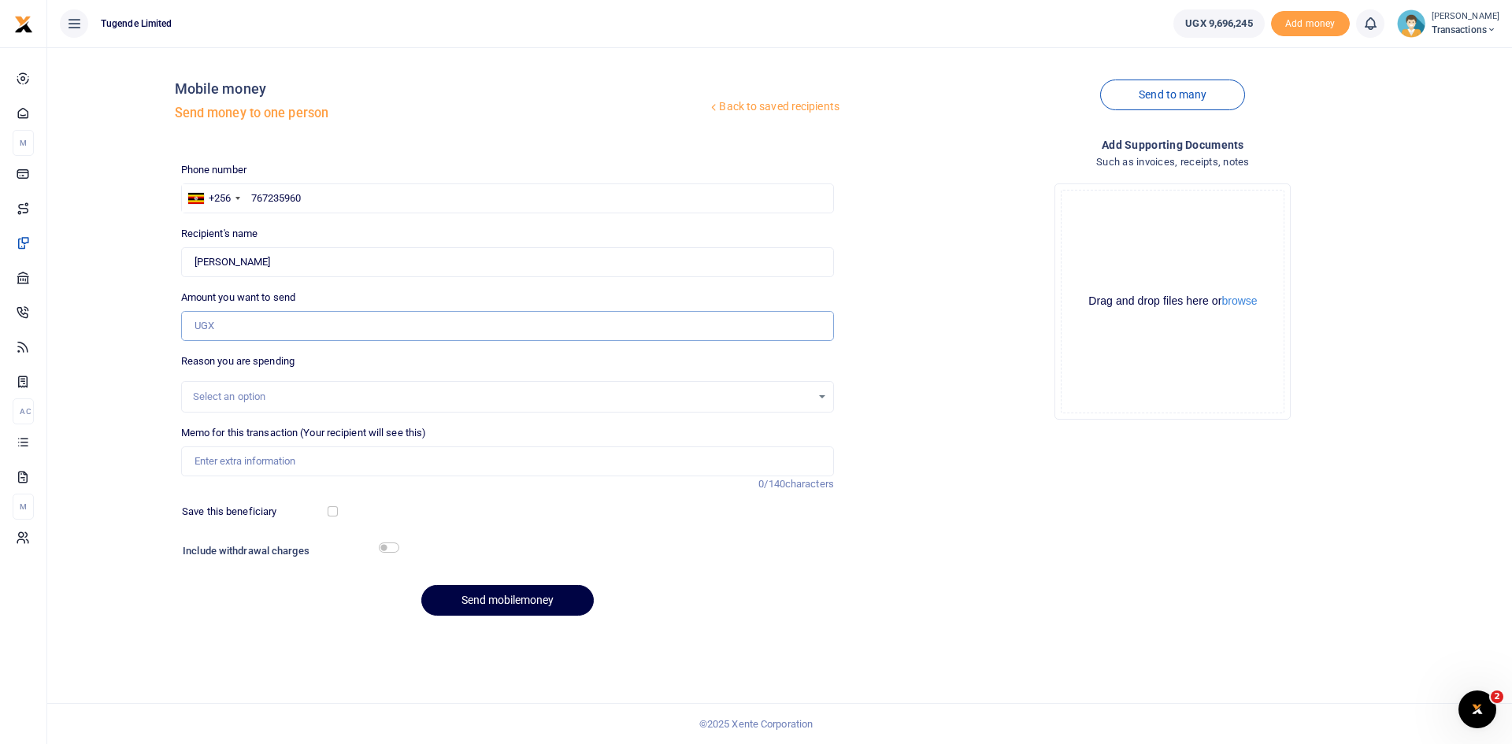
paste input "47,000"
type input "47,000"
click at [375, 458] on input "Memo for this transaction (Your recipient will see this)" at bounding box center [507, 461] width 653 height 30
paste input "UMA040AK"
type input "UMA040AK"
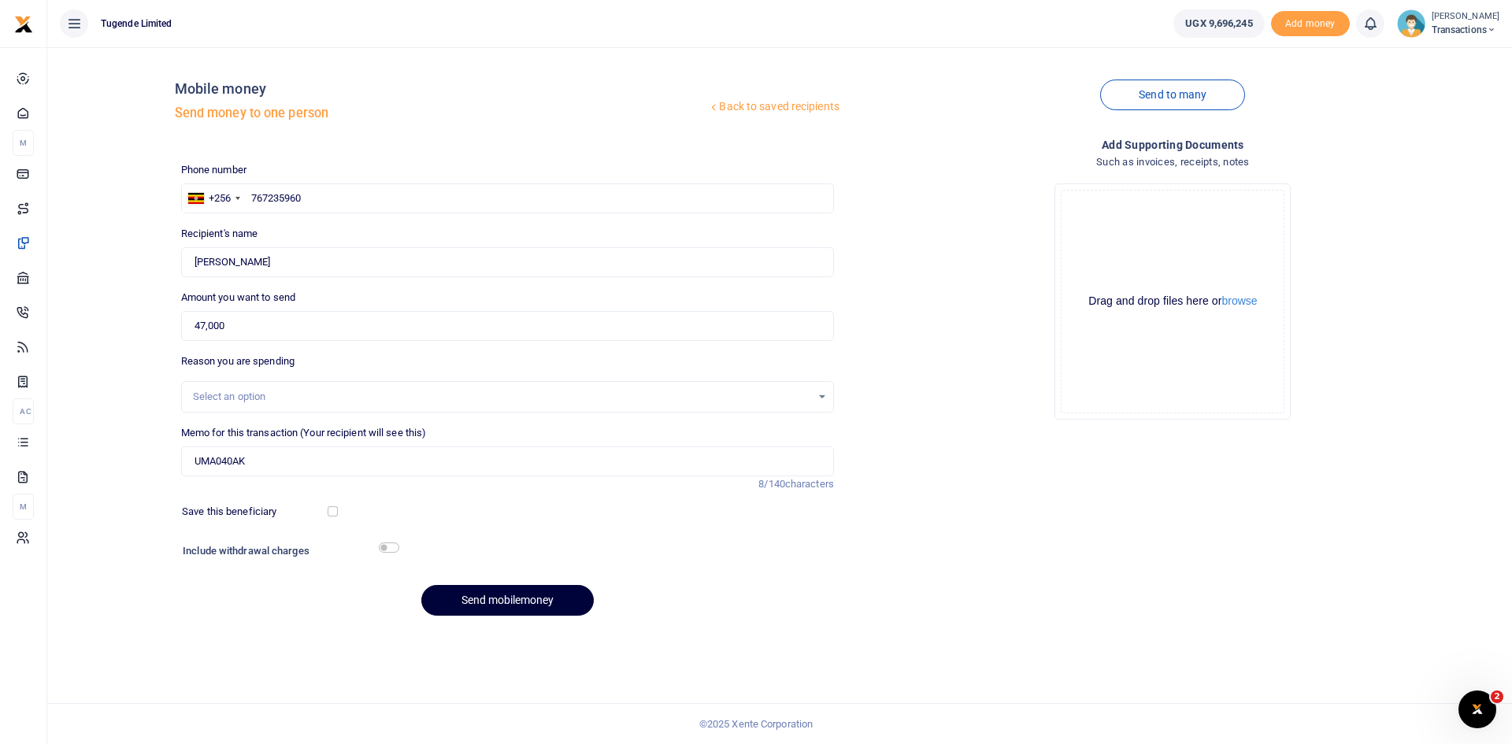
click at [482, 603] on button "Send mobilemoney" at bounding box center [507, 600] width 172 height 31
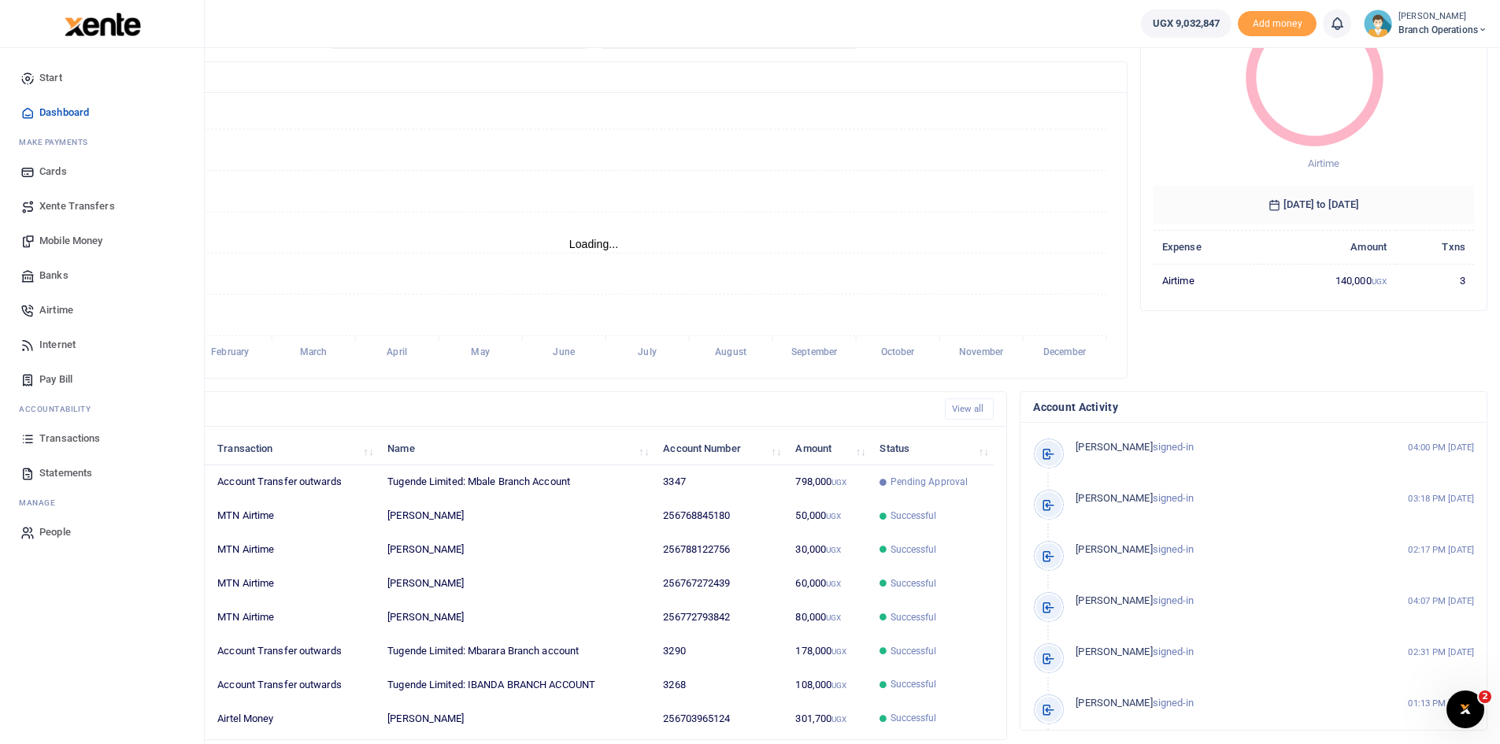
scroll to position [148, 0]
click at [61, 435] on span "Transactions" at bounding box center [69, 439] width 61 height 16
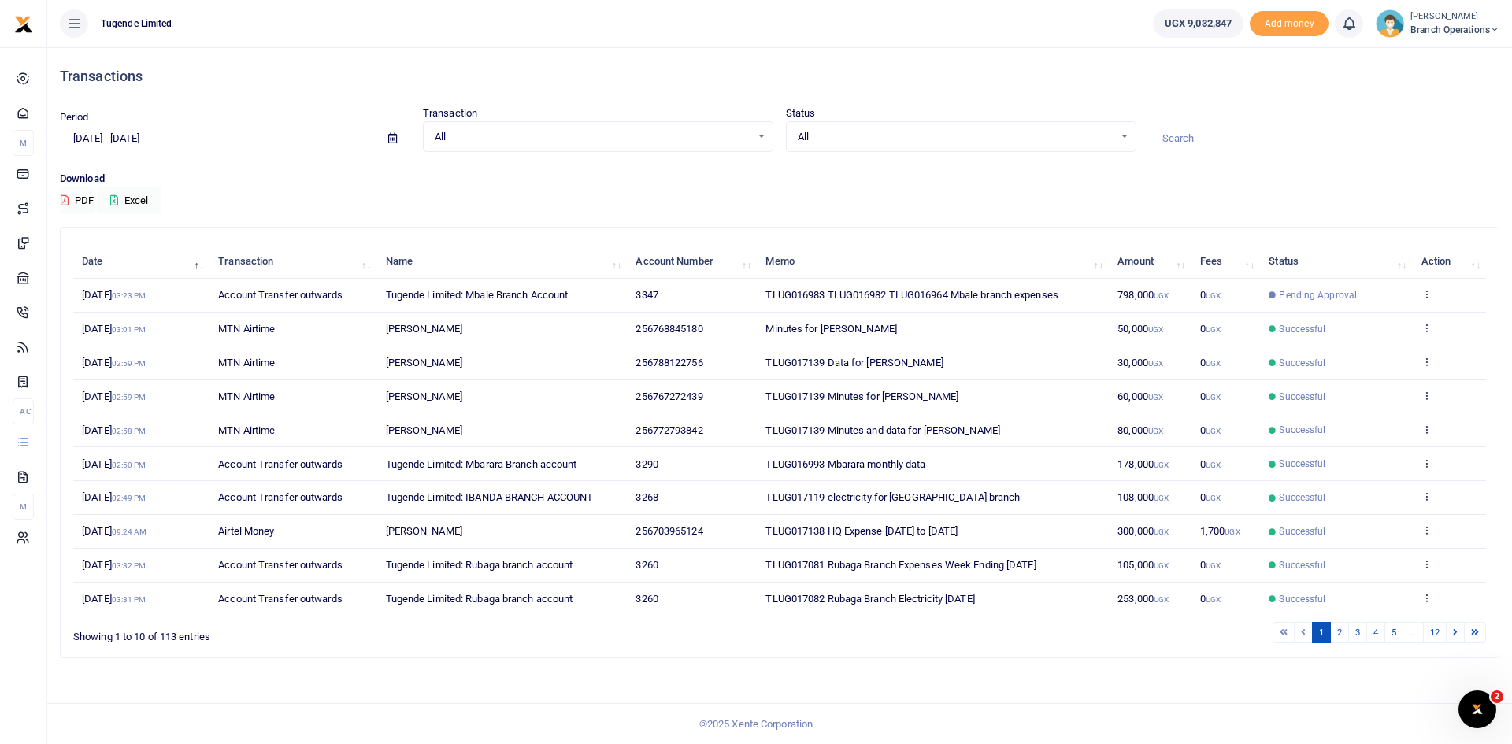
click at [1206, 137] on input at bounding box center [1324, 138] width 350 height 27
paste input "TLUG-016377"
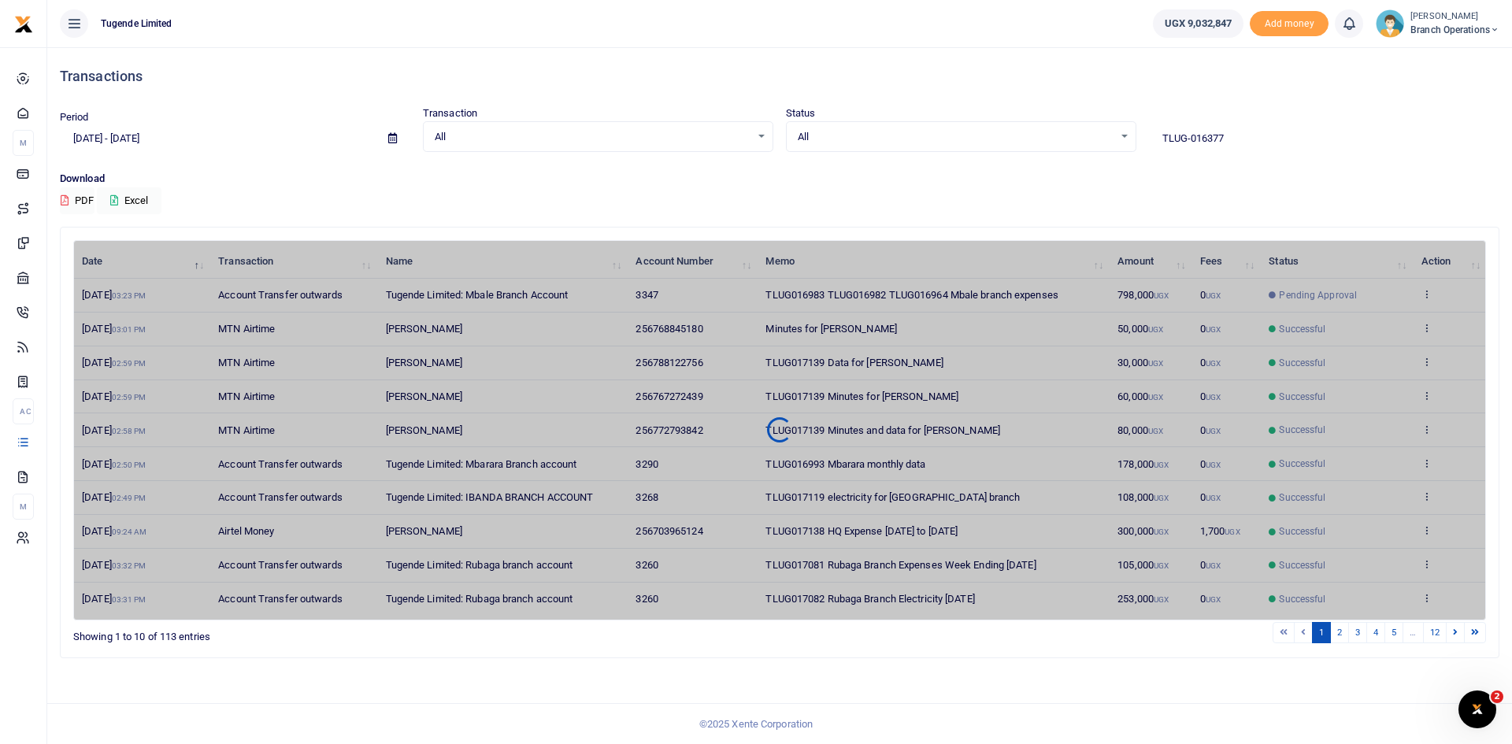
click at [1190, 138] on input "TLUG-016377" at bounding box center [1324, 138] width 350 height 27
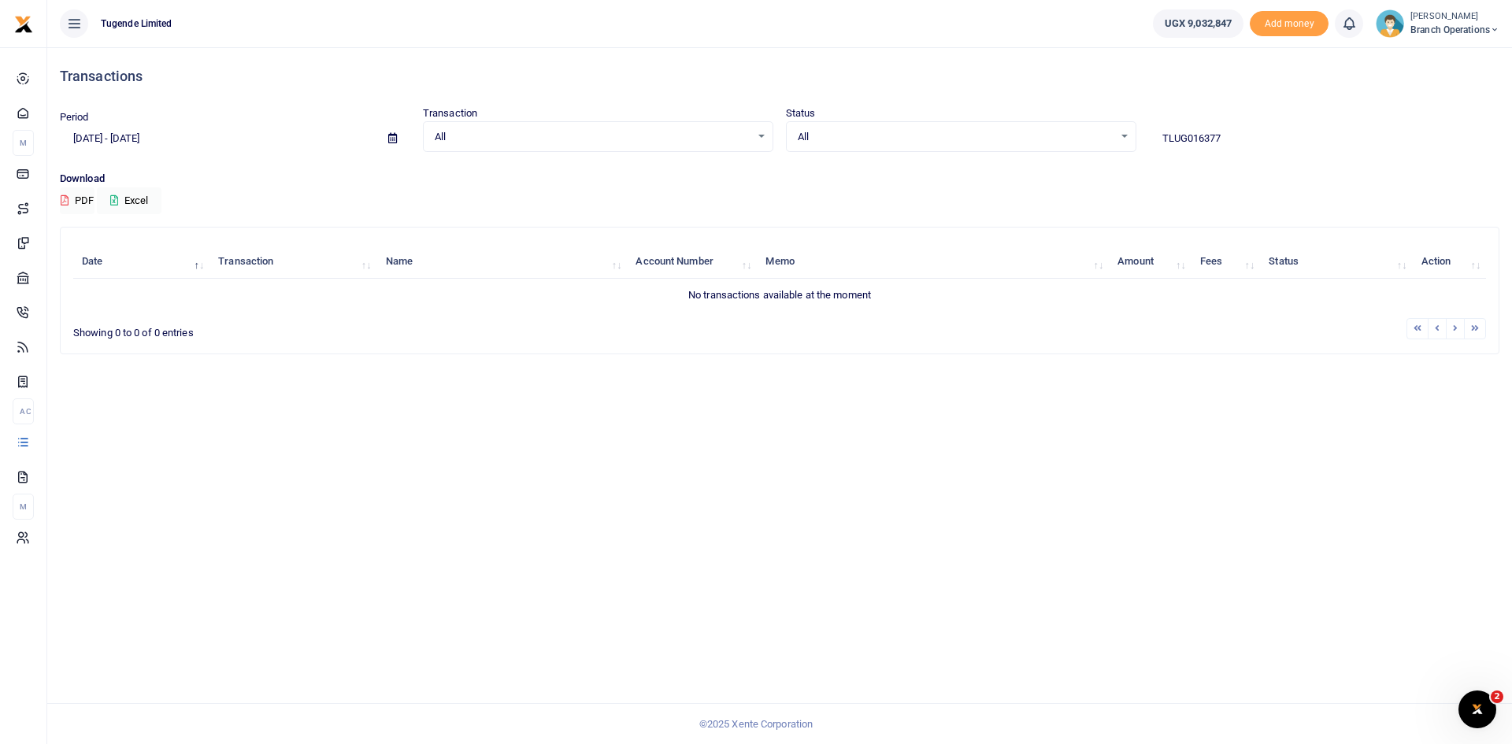
type input "TLUG016377"
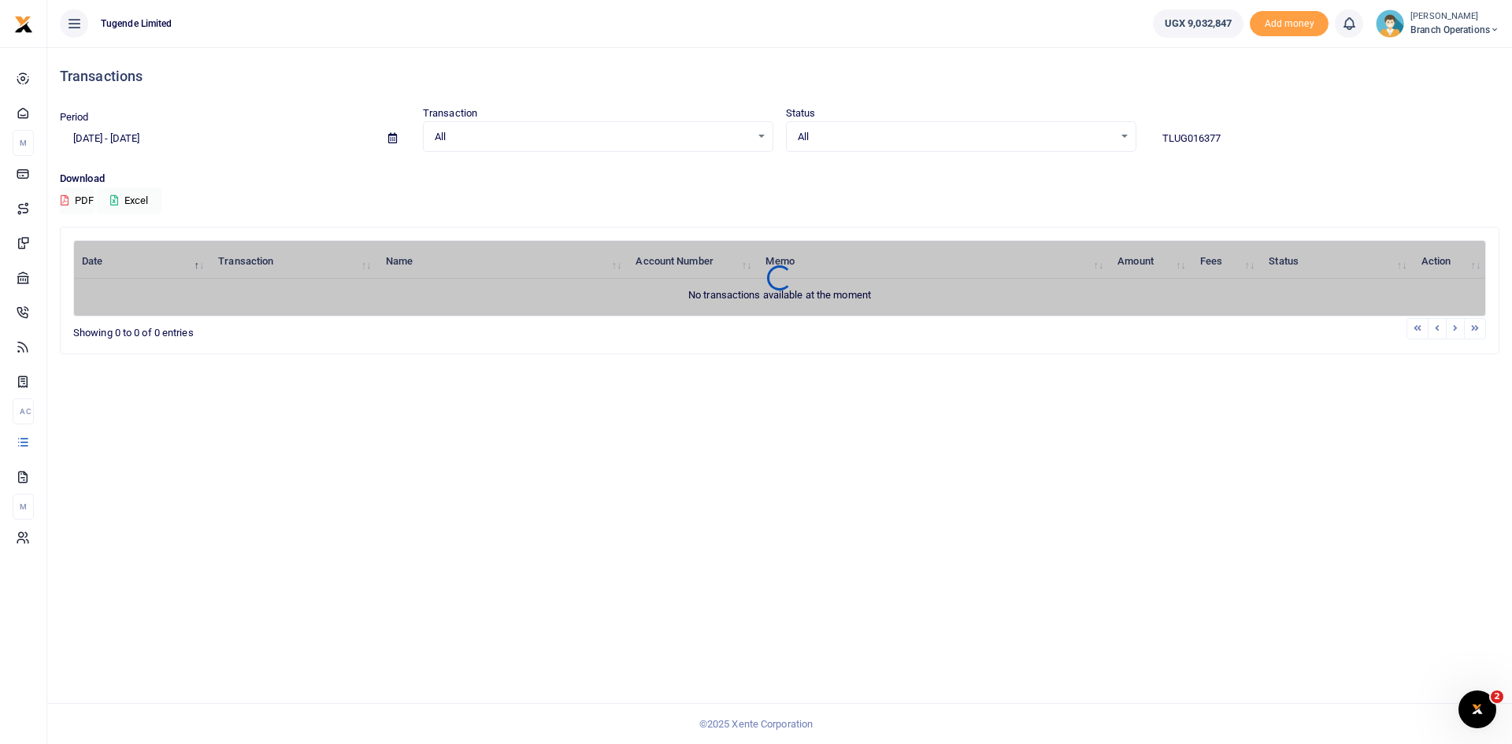
click at [390, 135] on icon at bounding box center [392, 138] width 9 height 10
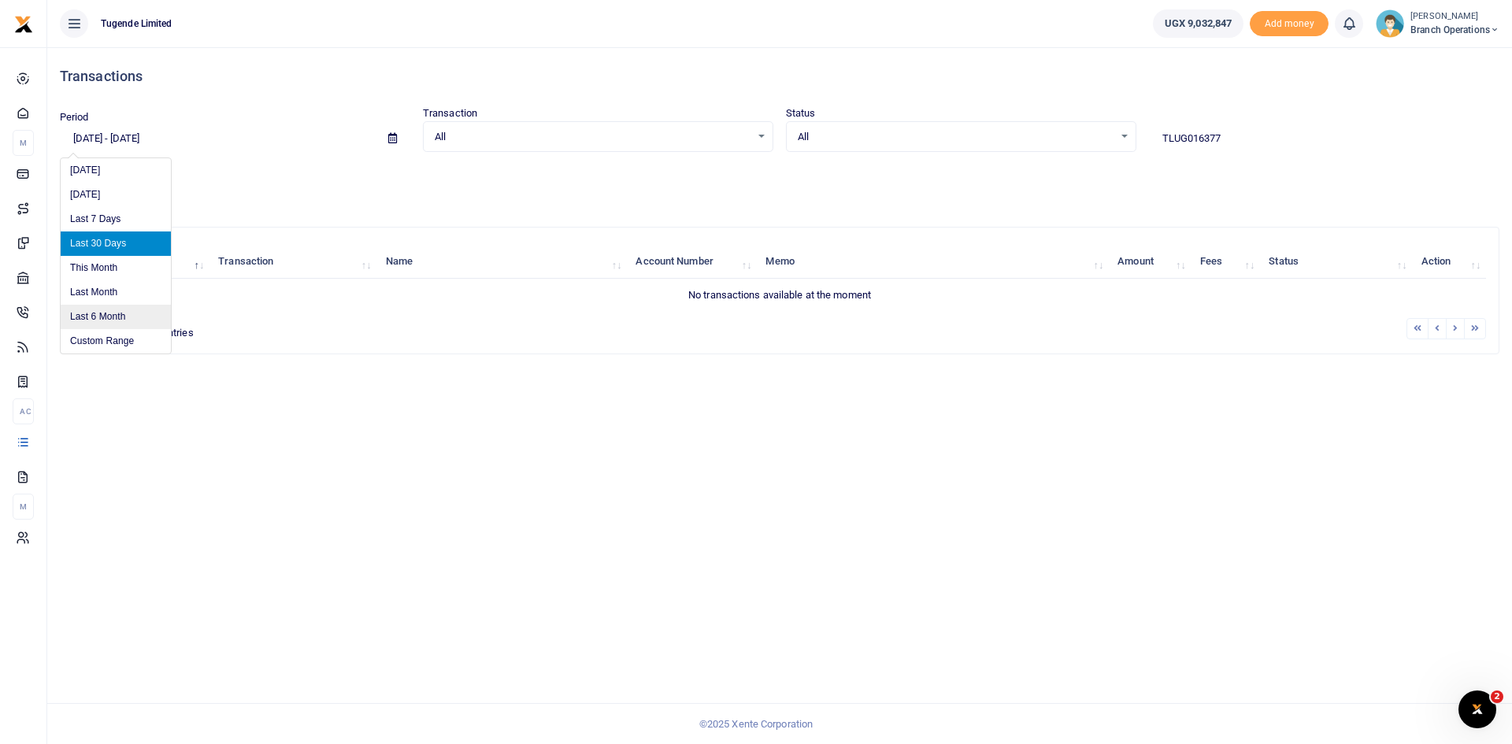
click at [119, 309] on li "Last 6 Month" at bounding box center [116, 317] width 110 height 24
type input "[DATE] - [DATE]"
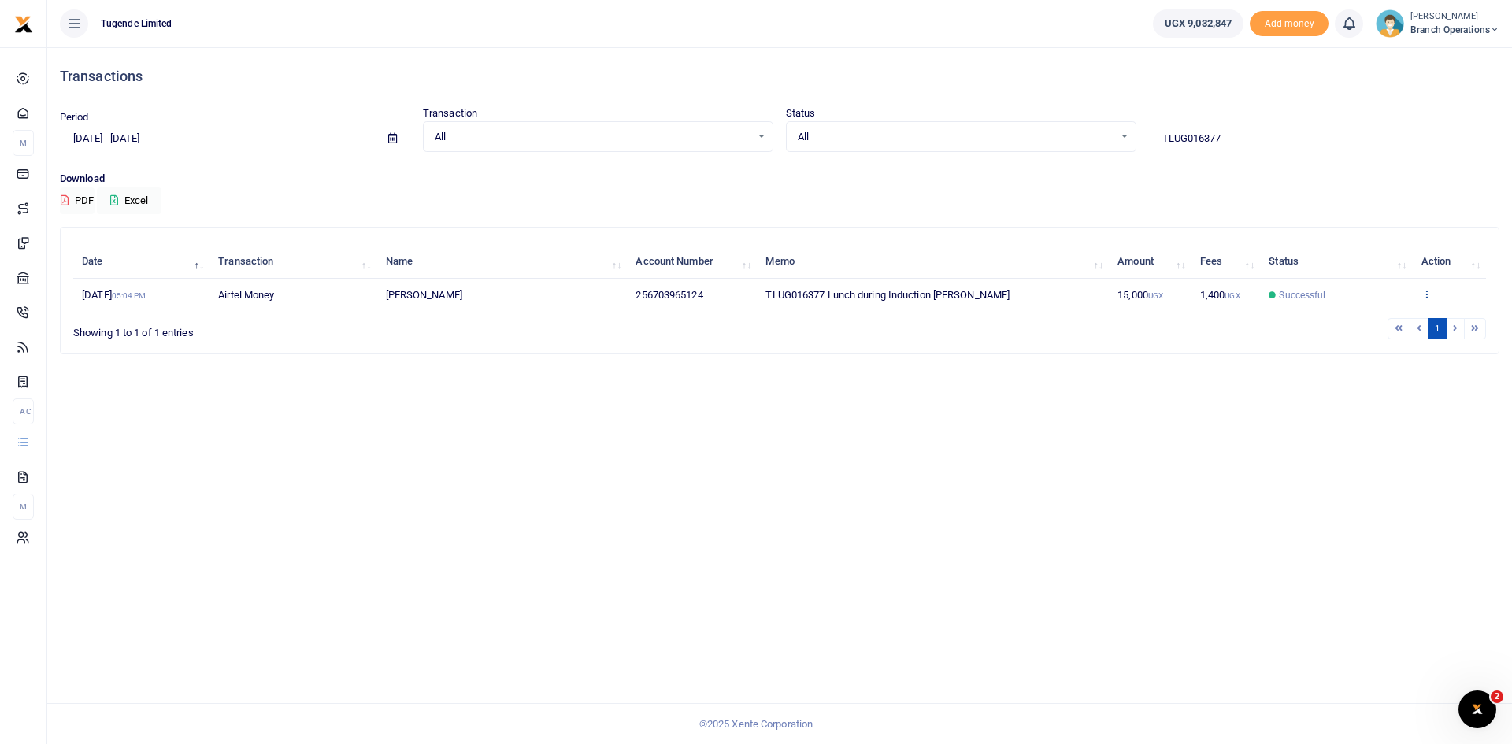
click at [1425, 293] on icon at bounding box center [1426, 293] width 10 height 11
click at [1399, 326] on link "View details" at bounding box center [1422, 320] width 124 height 22
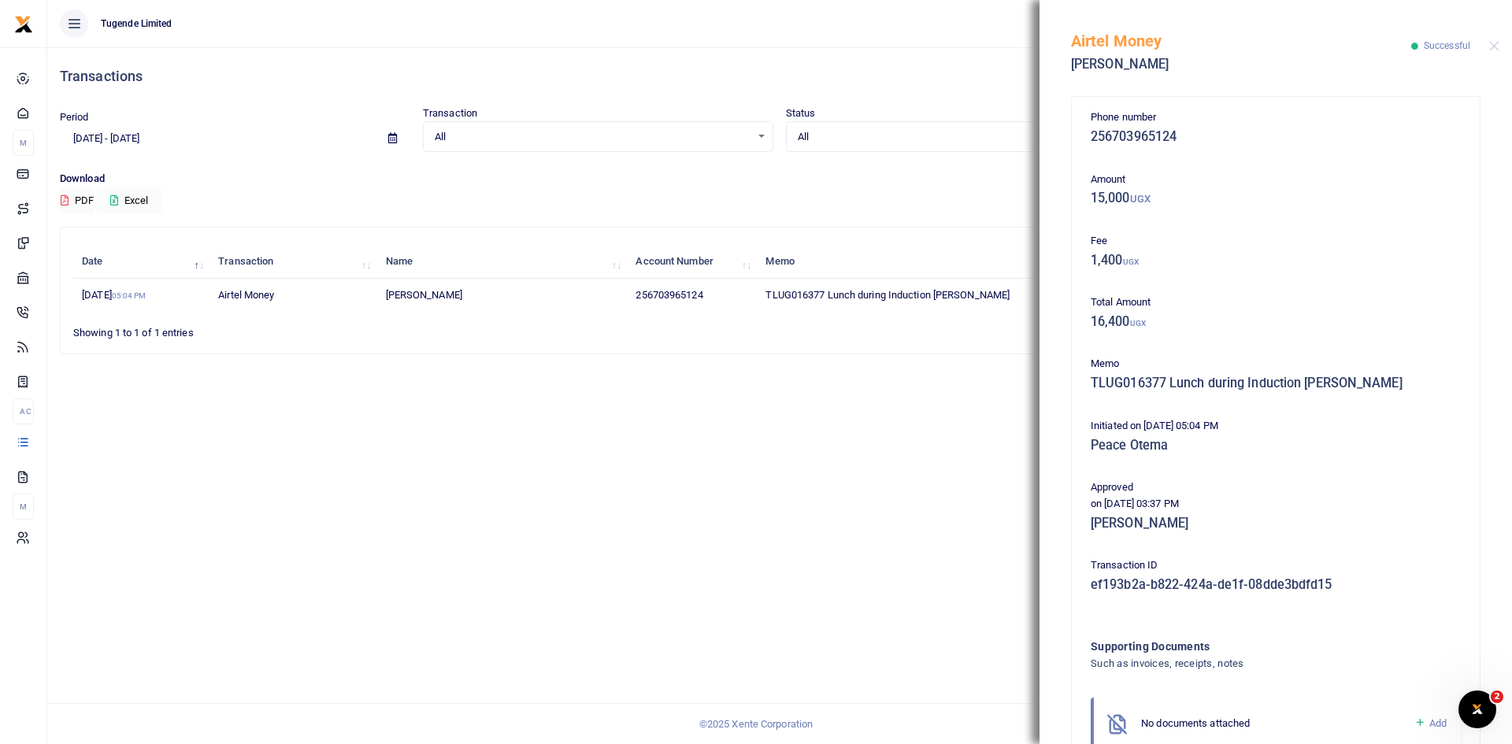
scroll to position [93, 0]
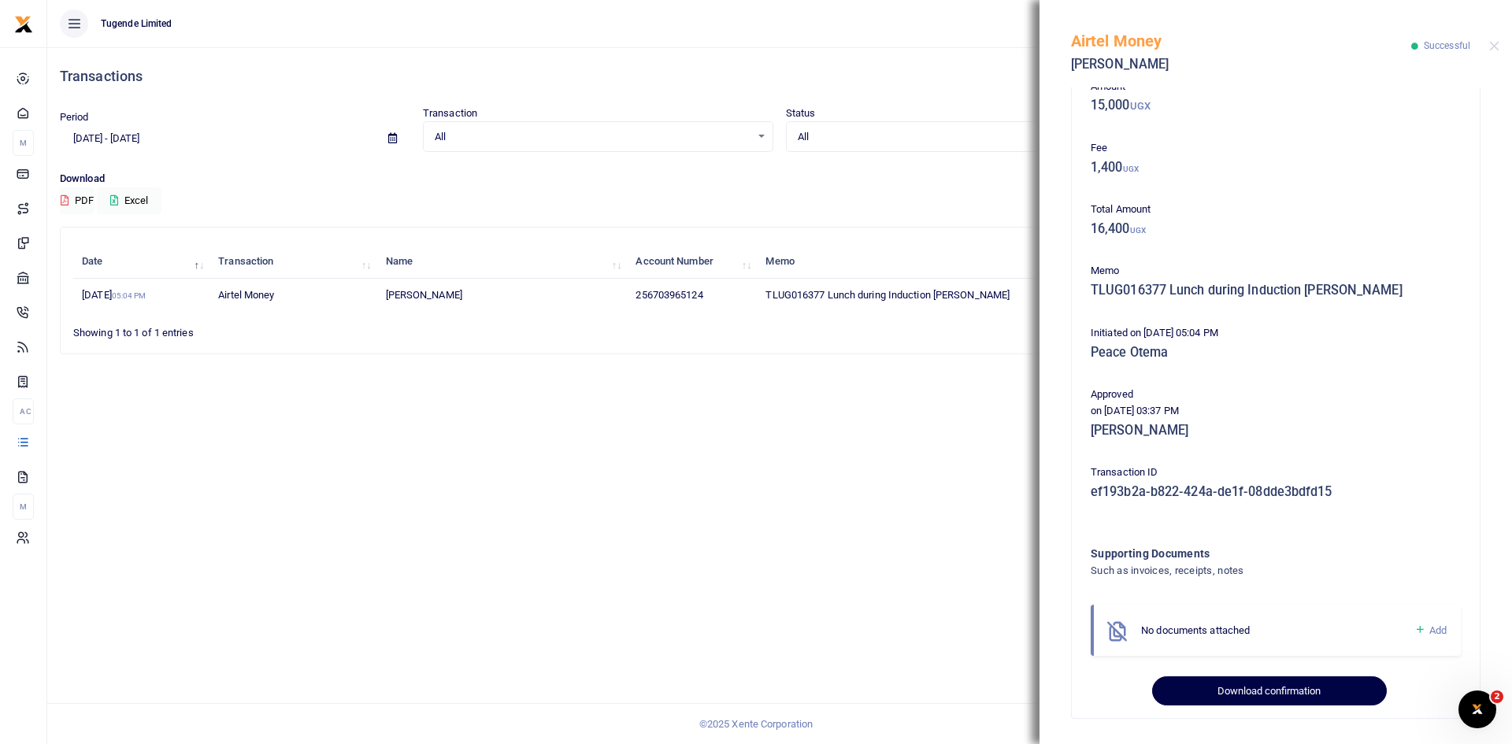
click at [1277, 685] on button "Download confirmation" at bounding box center [1269, 691] width 234 height 30
click at [1493, 43] on button "Close" at bounding box center [1494, 46] width 10 height 10
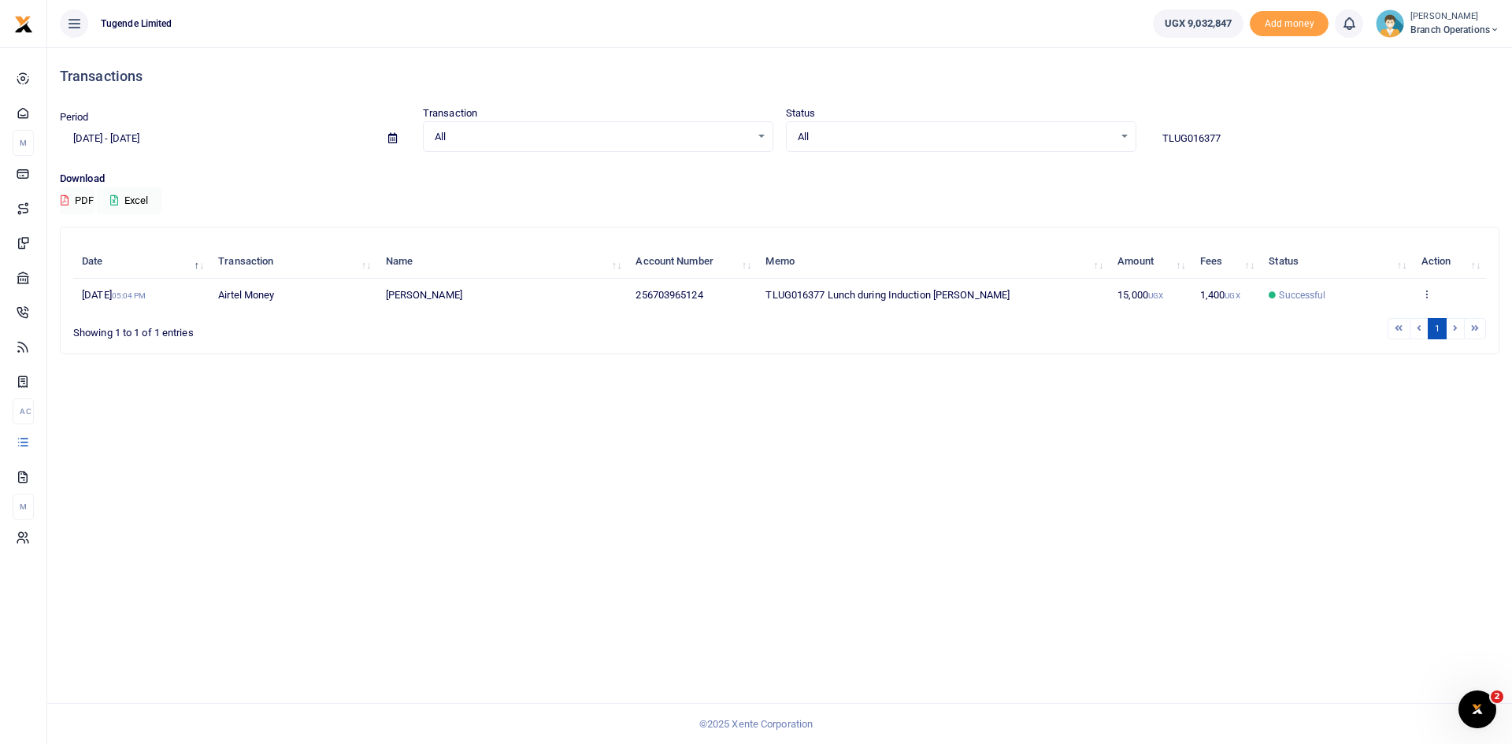
click at [1220, 139] on input "TLUG016377" at bounding box center [1324, 138] width 350 height 27
paste input "-01712"
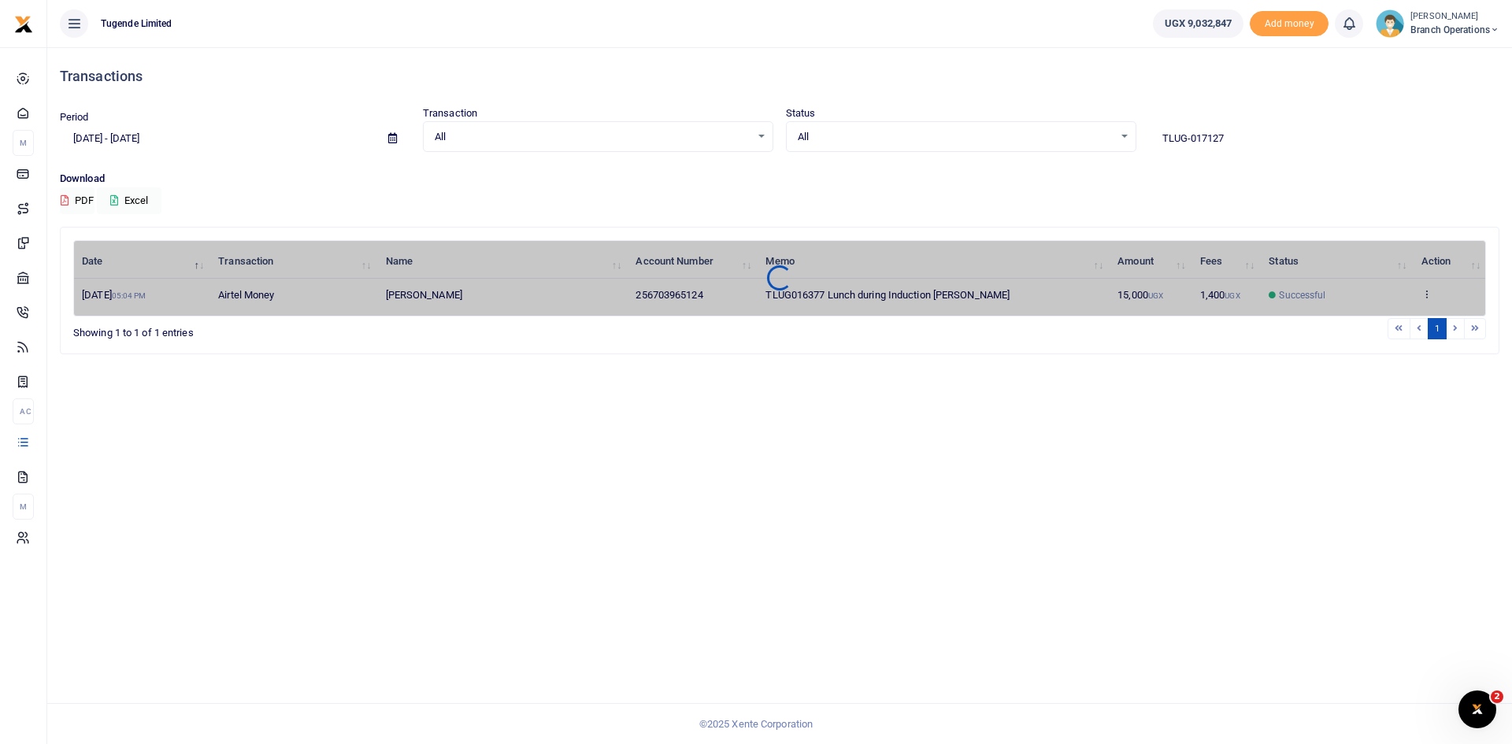
click at [1187, 139] on input "TLUG-017127" at bounding box center [1324, 138] width 350 height 27
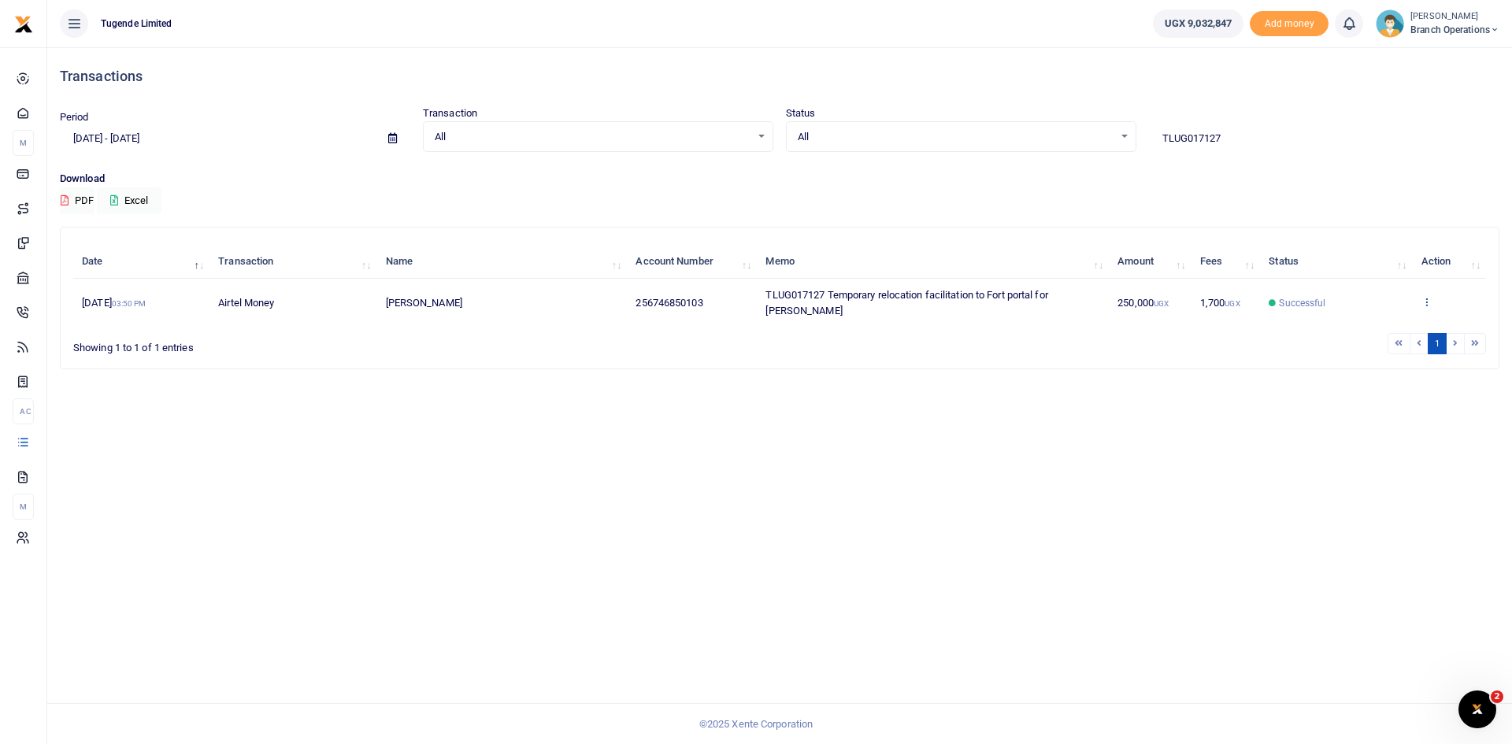
type input "TLUG017127"
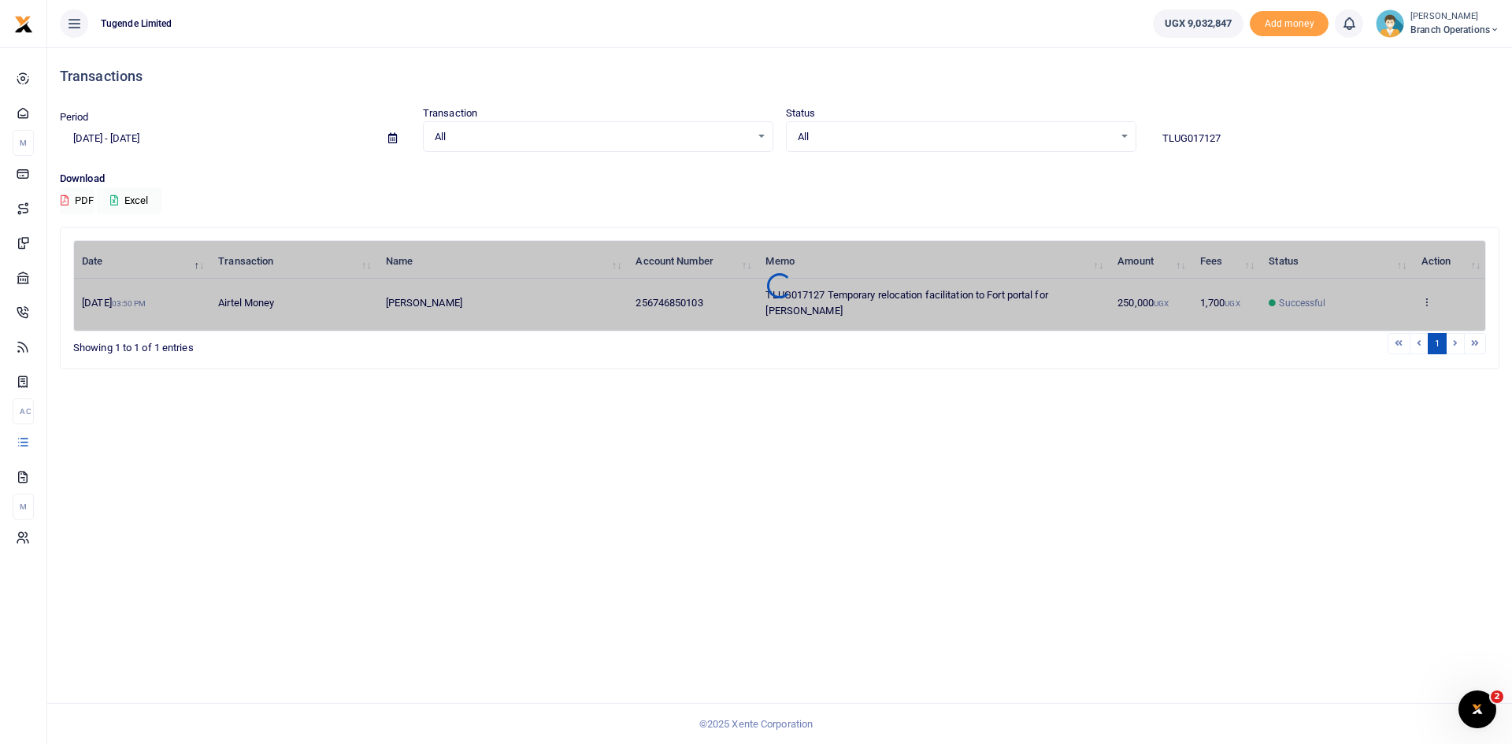
click at [1427, 302] on div "Date Transaction Name Account Number Memo Amount Fees Status Action [DATE] 03:5…" at bounding box center [779, 285] width 1412 height 91
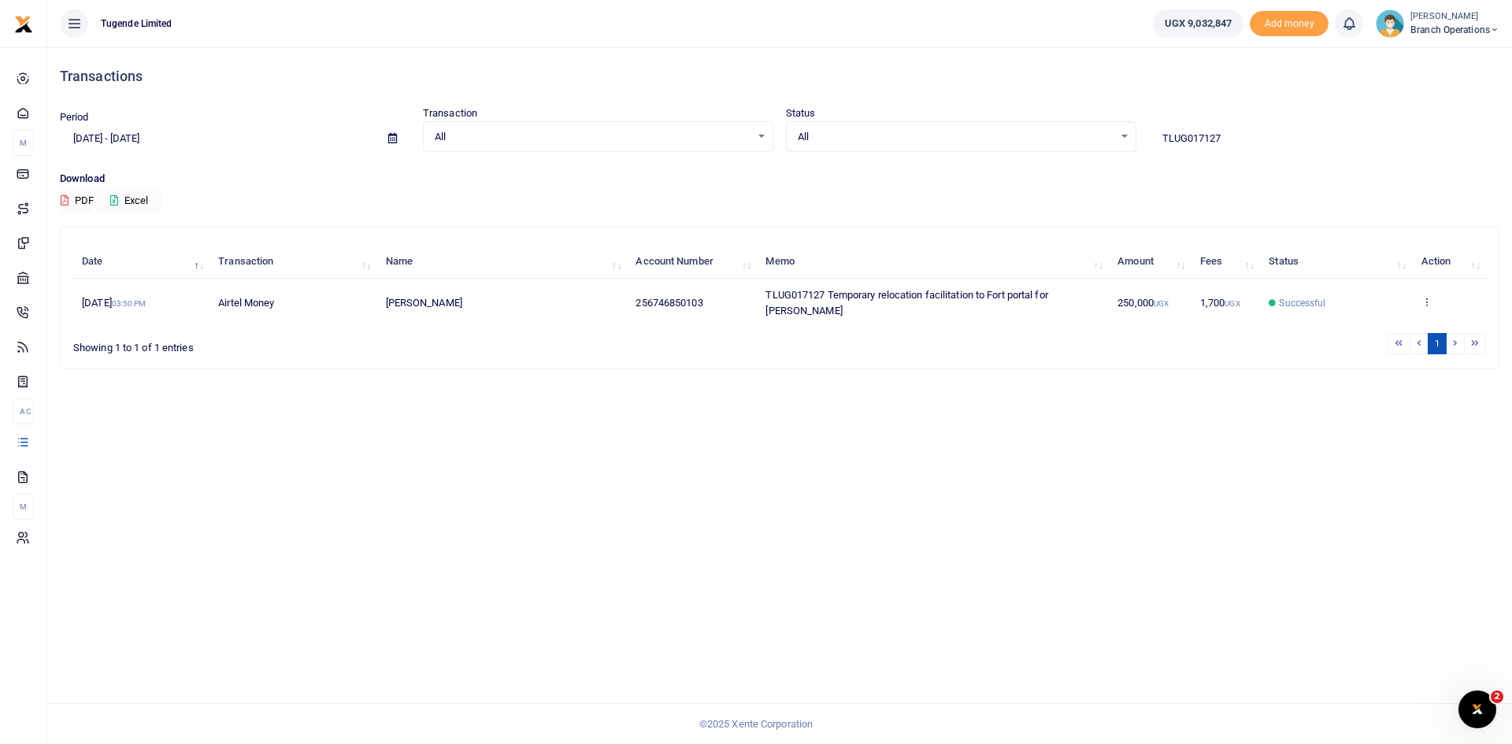
click at [1427, 302] on icon at bounding box center [1426, 301] width 10 height 11
click at [1416, 323] on link "View details" at bounding box center [1422, 328] width 124 height 22
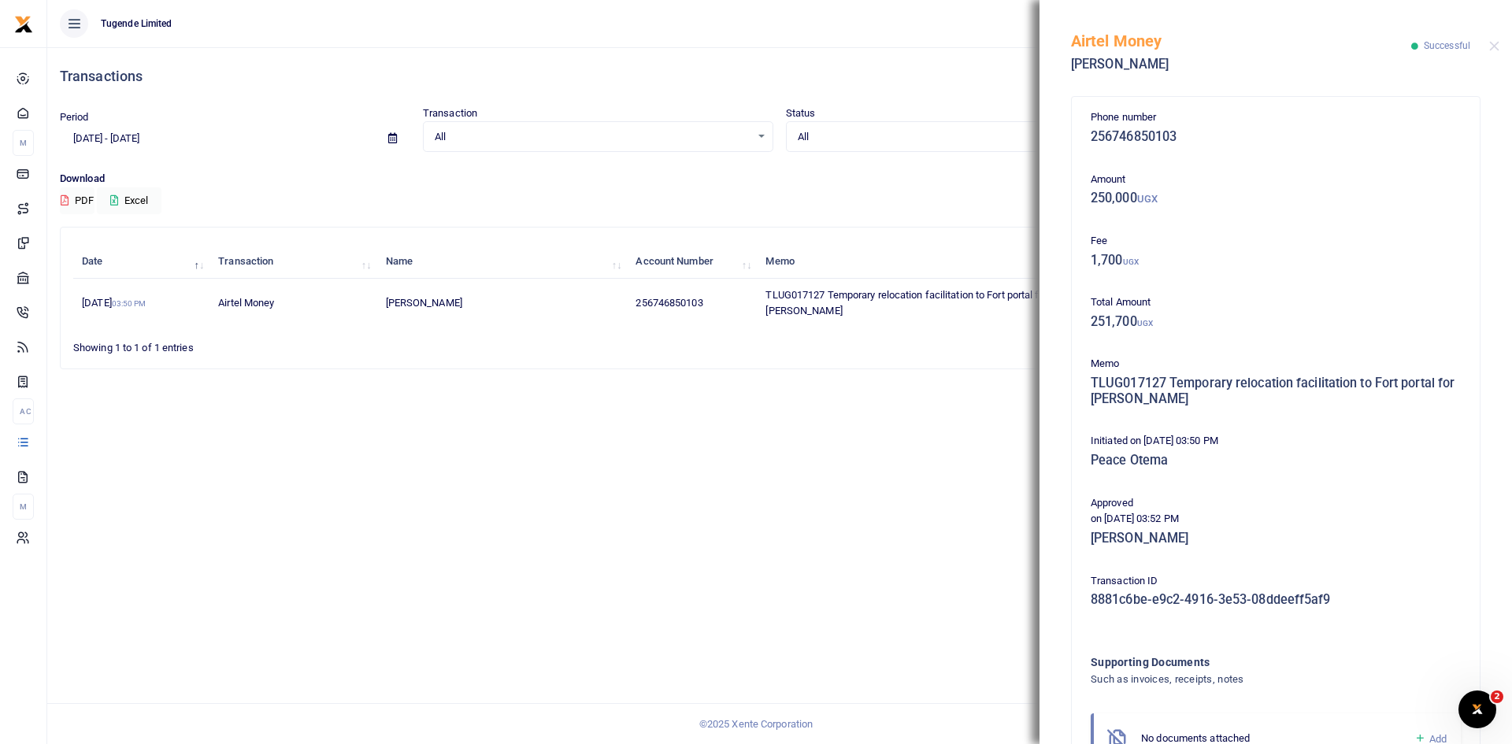
scroll to position [109, 0]
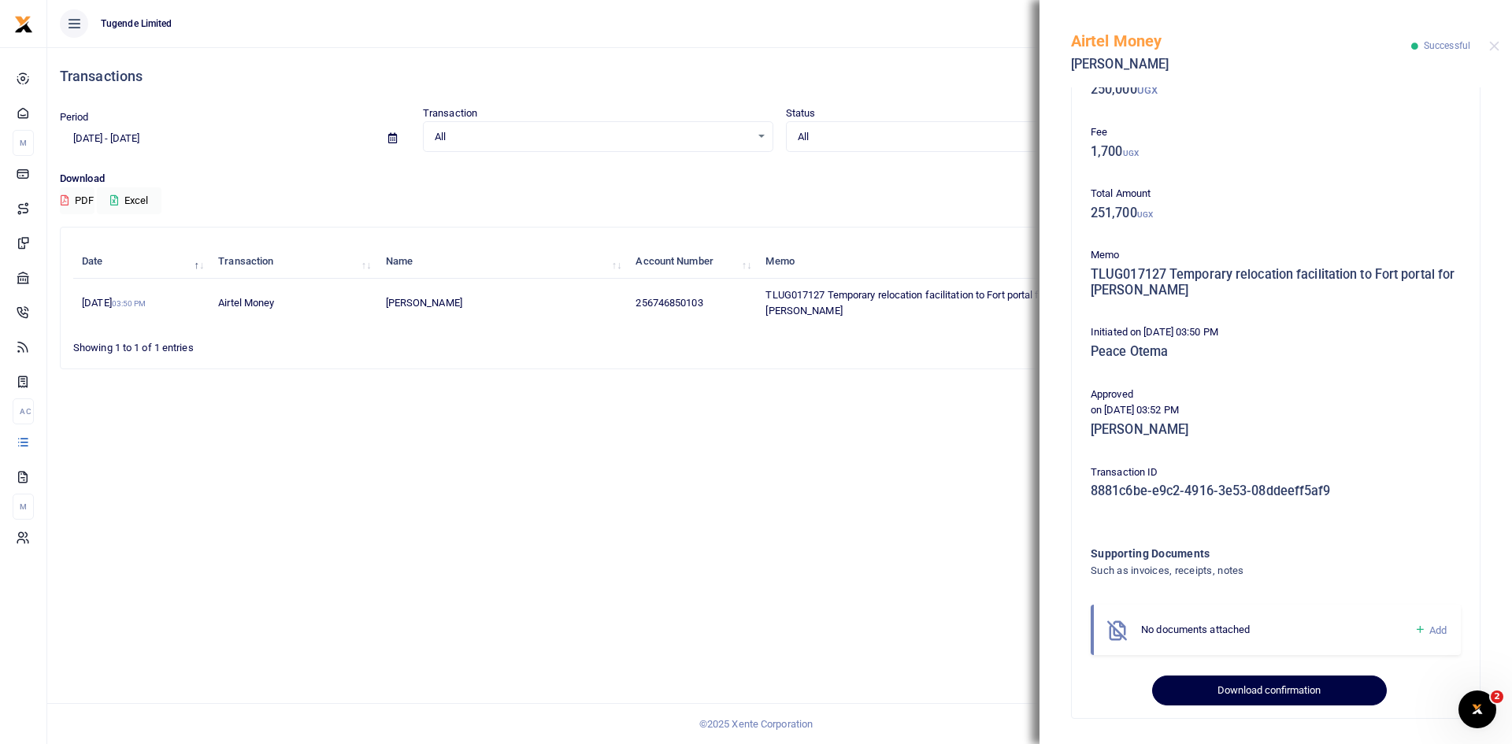
click at [1250, 688] on button "Download confirmation" at bounding box center [1269, 690] width 234 height 30
